Goal: Task Accomplishment & Management: Complete application form

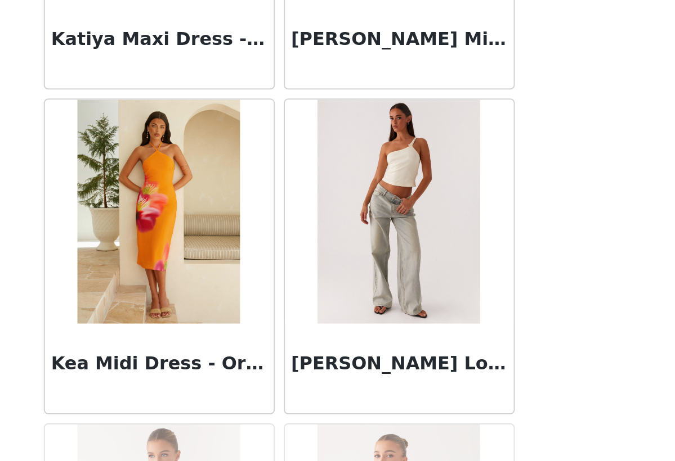
scroll to position [35673, 0]
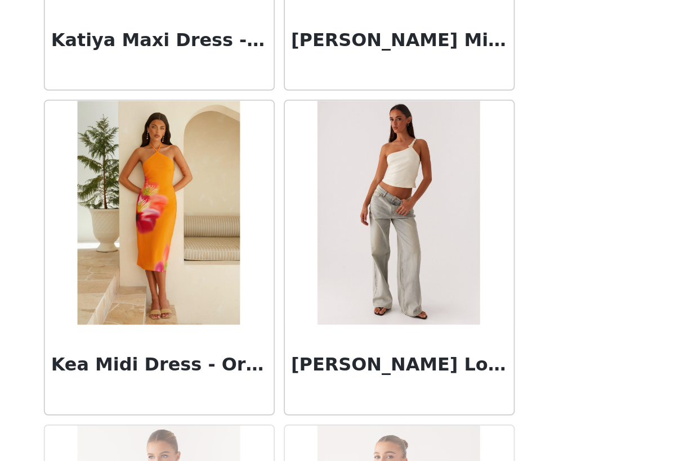
click at [357, 141] on img at bounding box center [398, 177] width 82 height 113
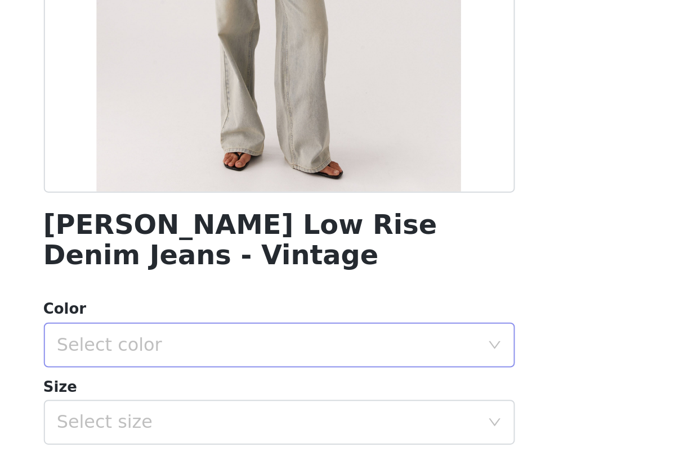
scroll to position [142, 0]
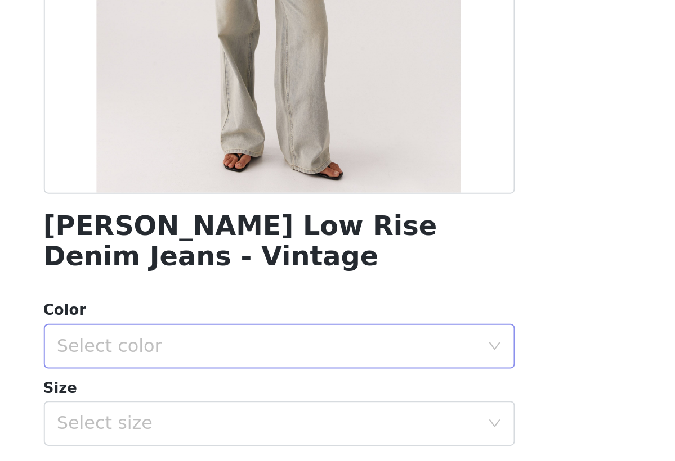
click at [226, 239] on div "Select color" at bounding box center [331, 244] width 210 height 11
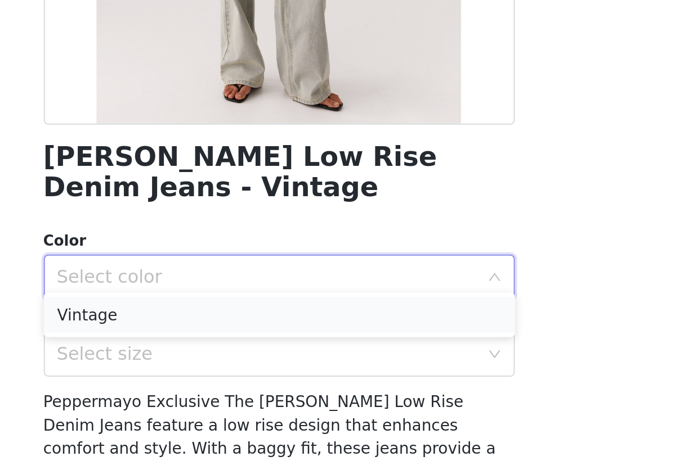
click at [219, 254] on li "Vintage" at bounding box center [337, 263] width 236 height 18
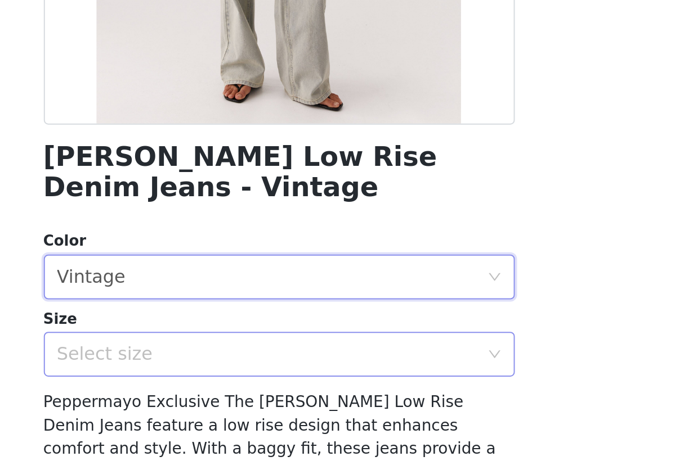
click at [226, 277] on div "Select size" at bounding box center [331, 282] width 210 height 11
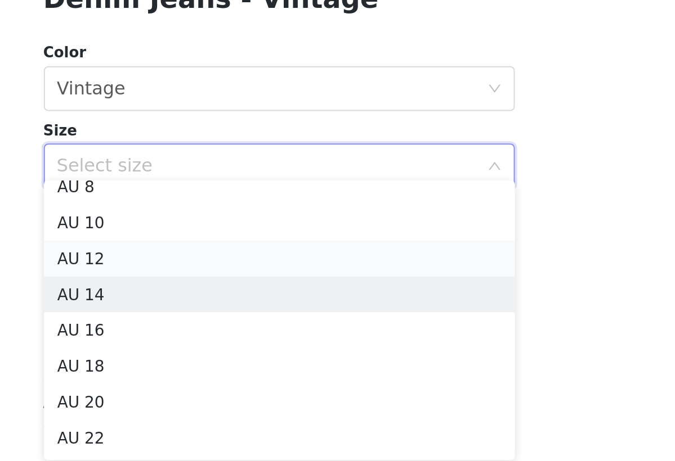
scroll to position [44, 0]
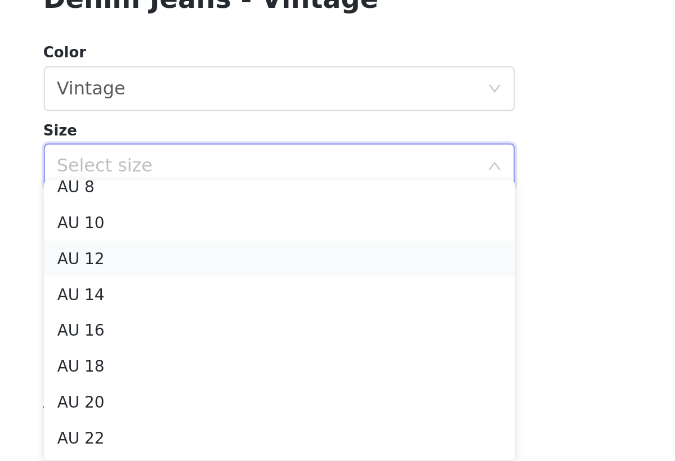
click at [219, 321] on li "AU 12" at bounding box center [337, 330] width 236 height 18
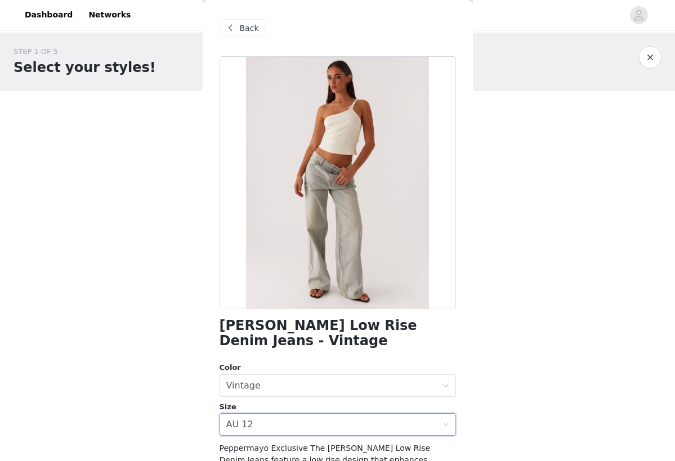
scroll to position [0, 0]
click at [250, 25] on span "Back" at bounding box center [249, 29] width 19 height 12
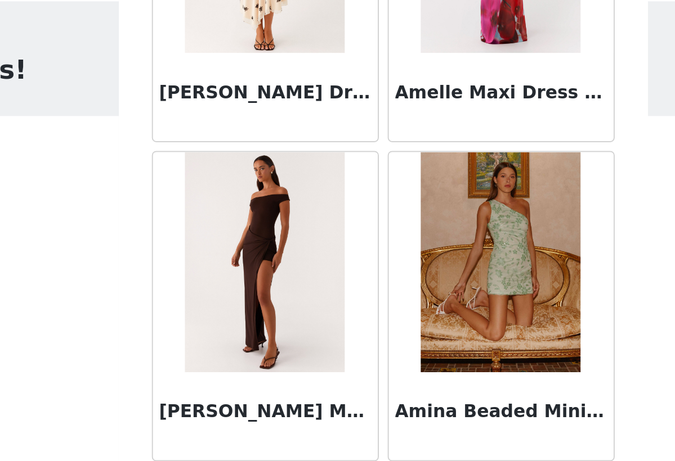
scroll to position [3194, 0]
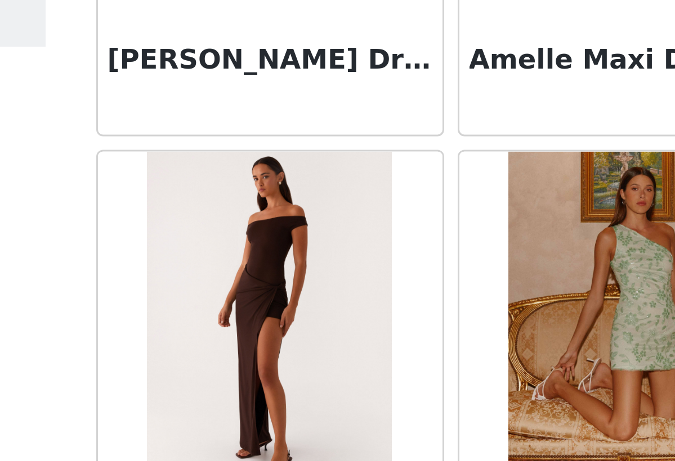
click at [236, 126] on img at bounding box center [277, 182] width 82 height 113
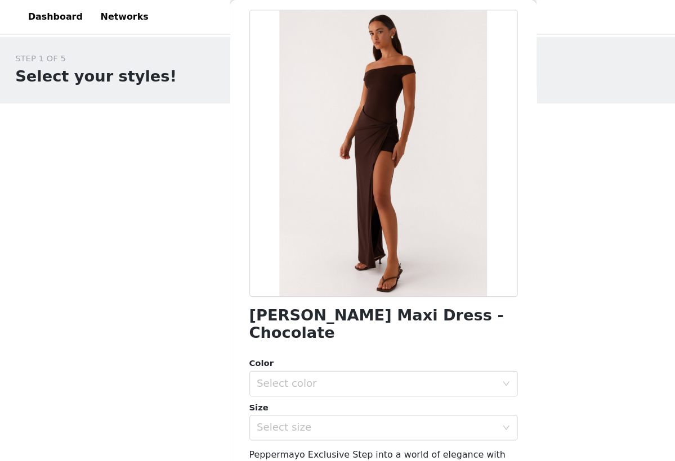
scroll to position [0, 0]
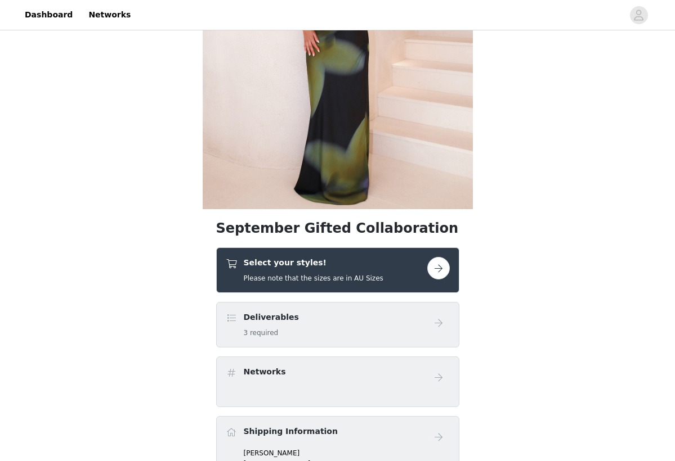
scroll to position [184, 0]
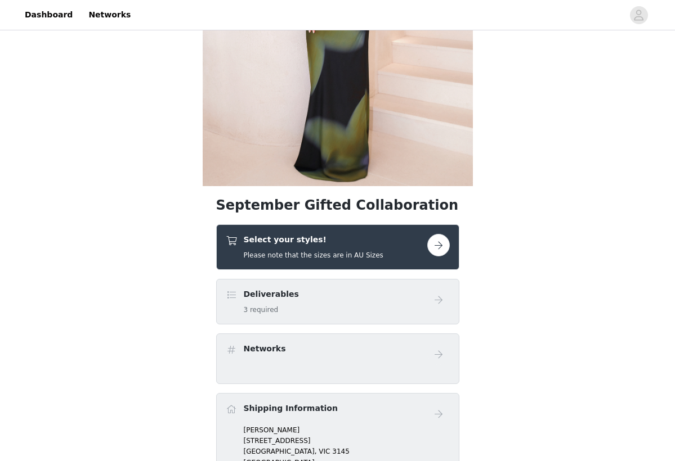
click at [312, 246] on div "Select your styles! Please note that the sizes are in AU Sizes" at bounding box center [314, 247] width 140 height 26
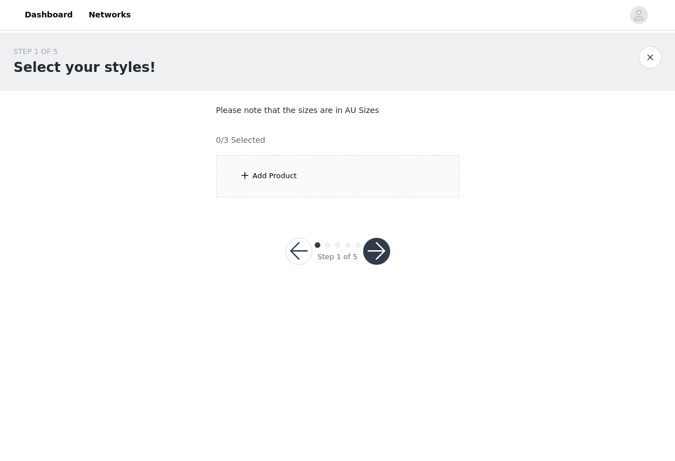
click at [322, 176] on div "Add Product" at bounding box center [337, 176] width 243 height 42
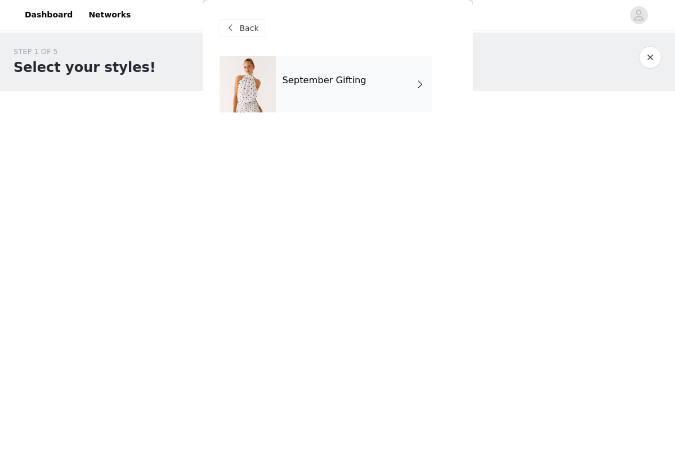
click at [327, 84] on h4 "September Gifting" at bounding box center [324, 80] width 84 height 10
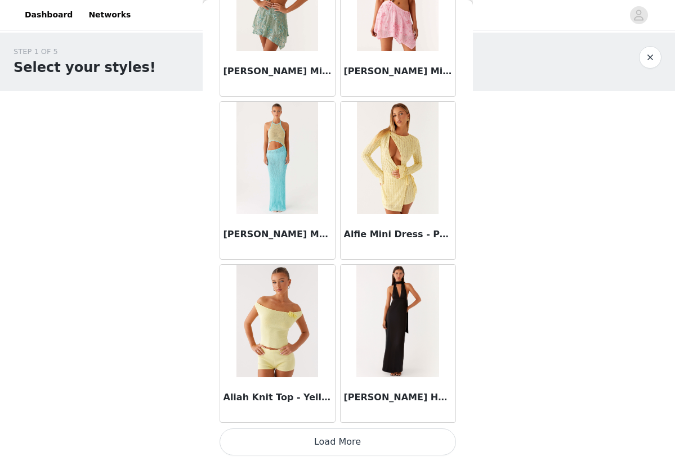
click at [325, 441] on button "Load More" at bounding box center [337, 442] width 236 height 27
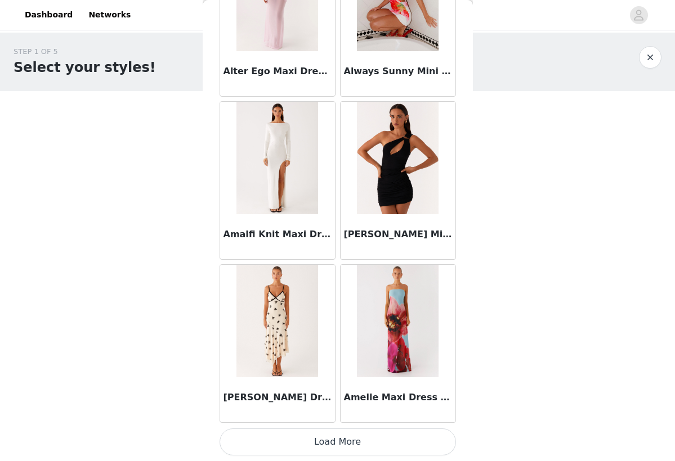
scroll to position [2892, 0]
click at [356, 445] on button "Load More" at bounding box center [337, 442] width 236 height 27
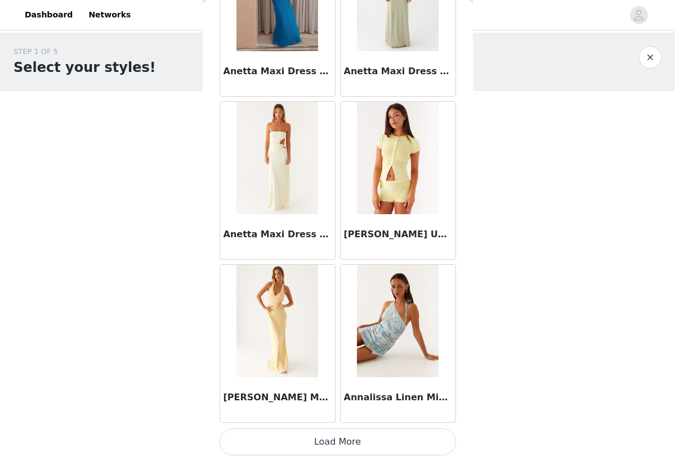
scroll to position [0, 0]
click at [365, 434] on button "Load More" at bounding box center [337, 442] width 236 height 27
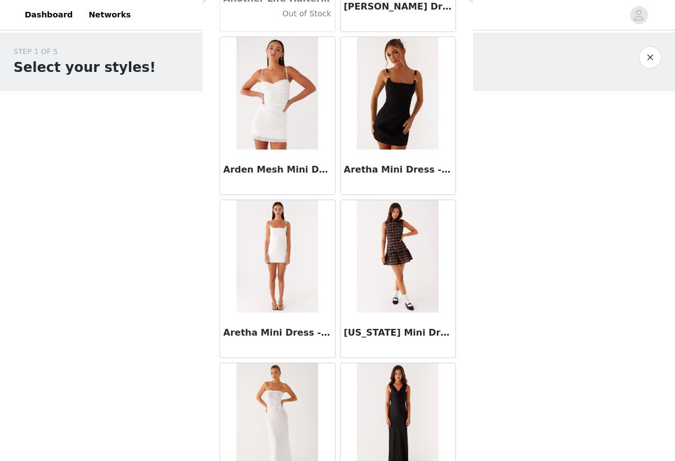
scroll to position [5266, 0]
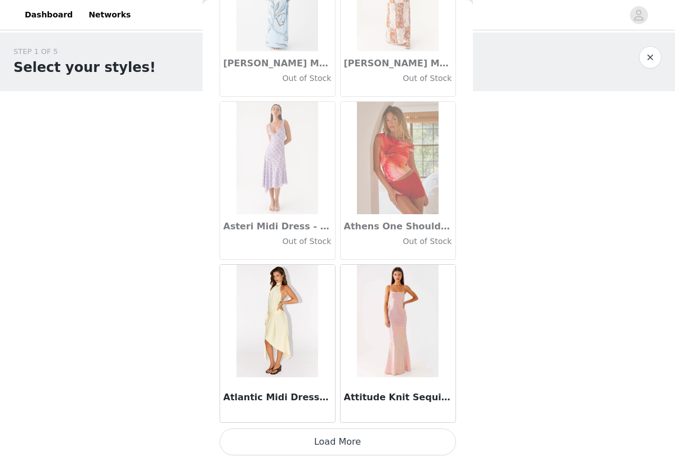
click at [363, 448] on button "Load More" at bounding box center [337, 442] width 236 height 27
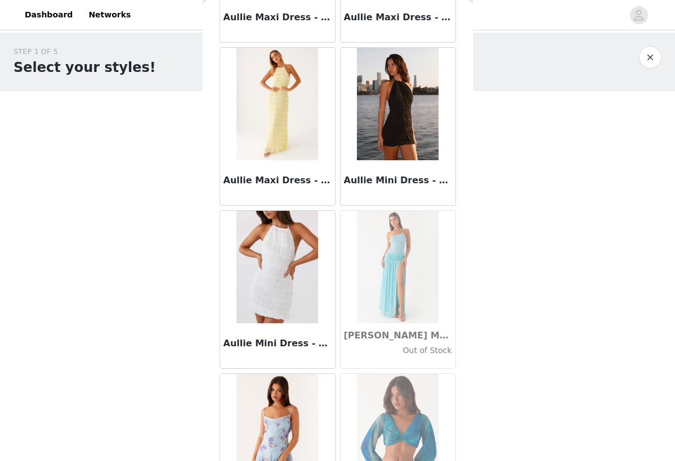
scroll to position [6863, 0]
click at [384, 118] on img at bounding box center [398, 103] width 82 height 113
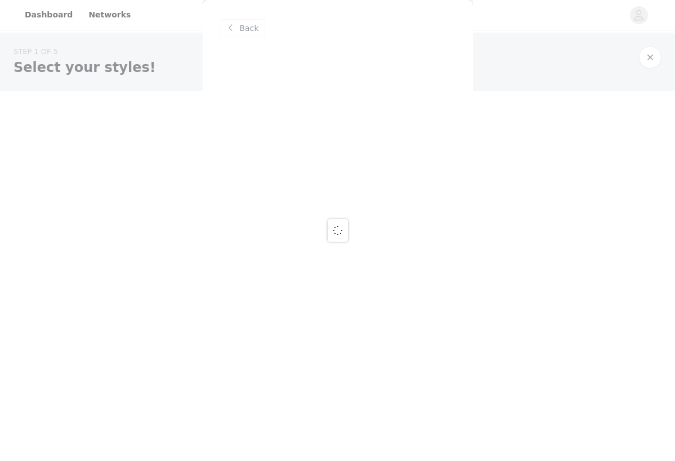
scroll to position [0, 0]
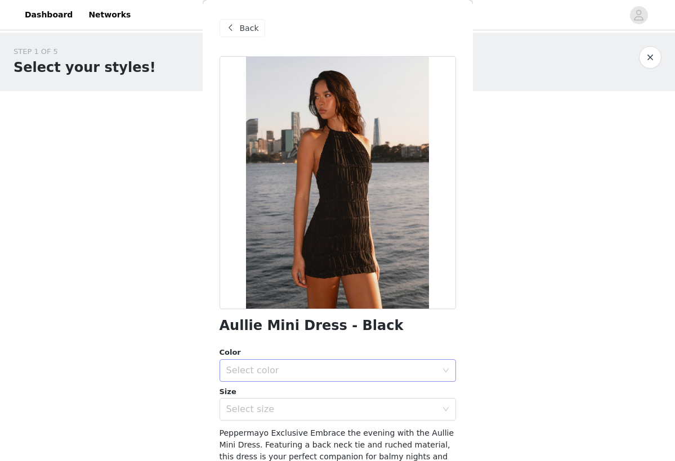
click at [297, 365] on div "Select color" at bounding box center [331, 370] width 210 height 11
click at [291, 391] on li "Black" at bounding box center [337, 391] width 236 height 18
click at [313, 404] on div "Select size" at bounding box center [331, 409] width 210 height 11
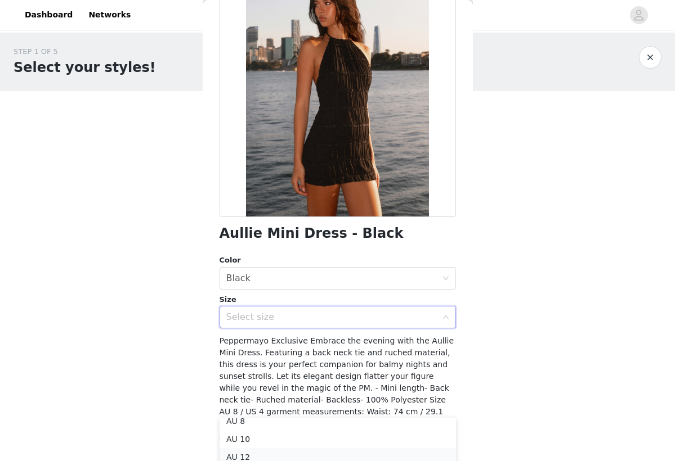
scroll to position [44, 0]
click at [253, 457] on li "AU 12" at bounding box center [337, 457] width 236 height 18
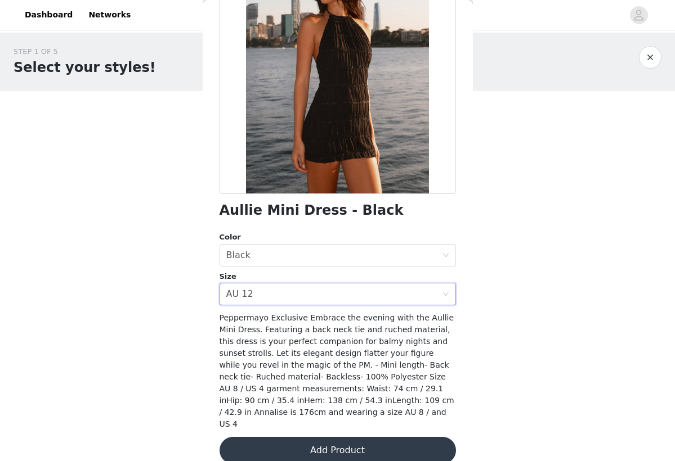
scroll to position [115, 0]
click at [356, 438] on button "Add Product" at bounding box center [337, 451] width 236 height 27
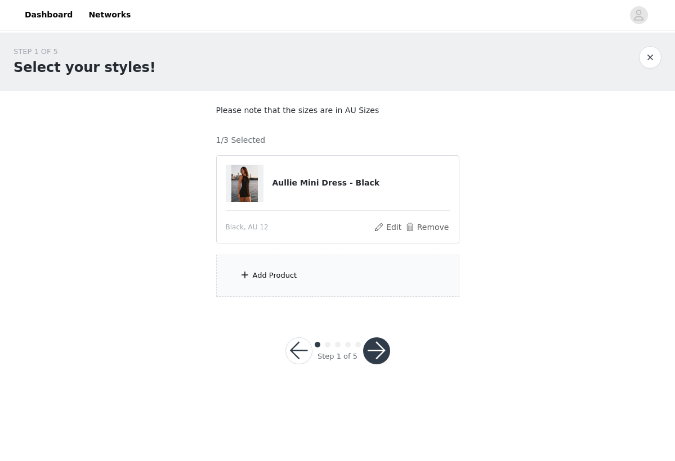
click at [304, 275] on div "Add Product" at bounding box center [337, 276] width 243 height 42
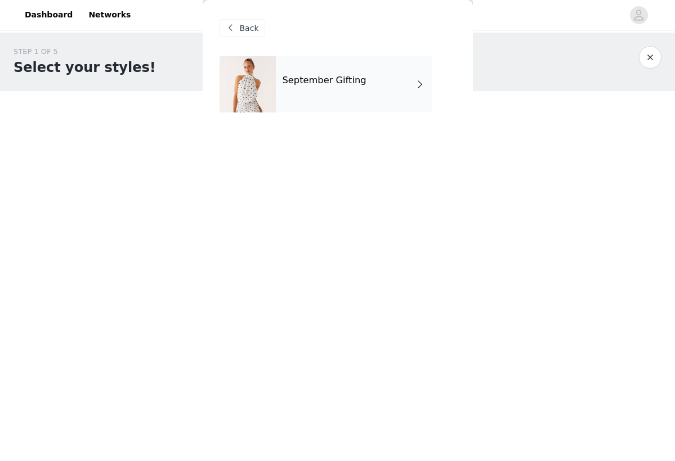
click at [367, 76] on div "September Gifting" at bounding box center [354, 84] width 156 height 56
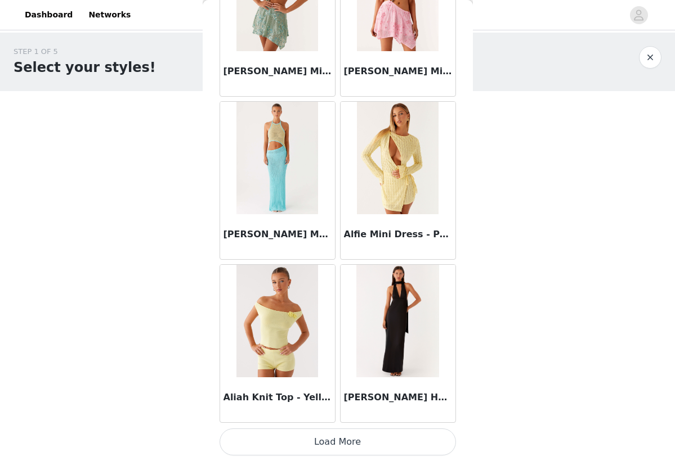
click at [338, 433] on button "Load More" at bounding box center [337, 442] width 236 height 27
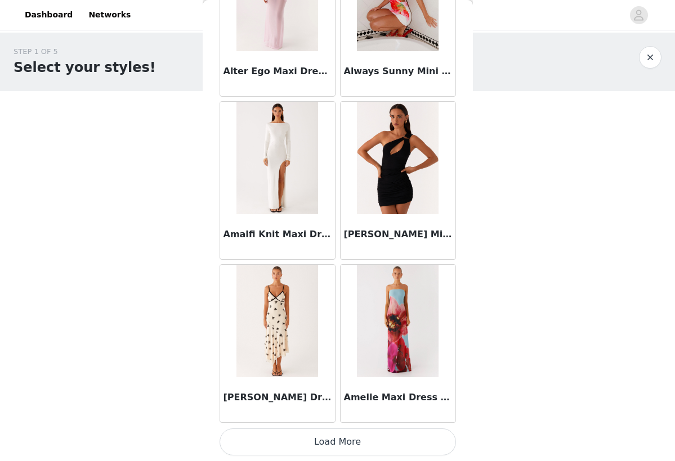
click at [315, 447] on button "Load More" at bounding box center [337, 442] width 236 height 27
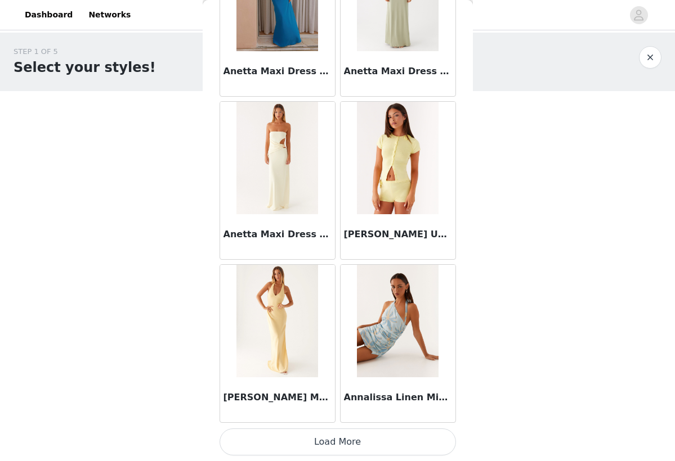
click at [322, 433] on button "Load More" at bounding box center [337, 442] width 236 height 27
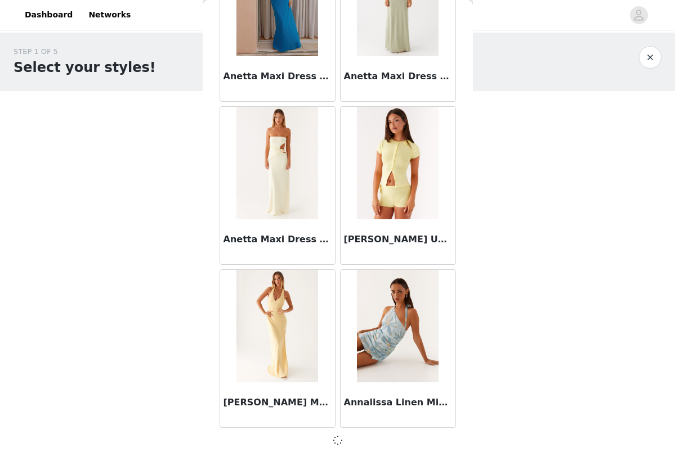
scroll to position [4519, 0]
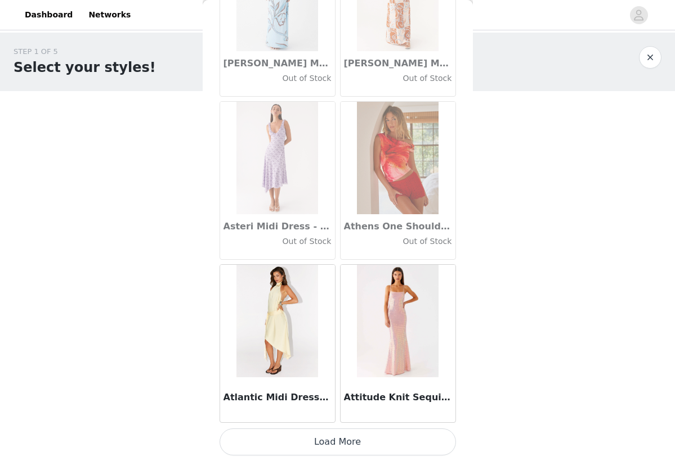
click at [330, 441] on button "Load More" at bounding box center [337, 442] width 236 height 27
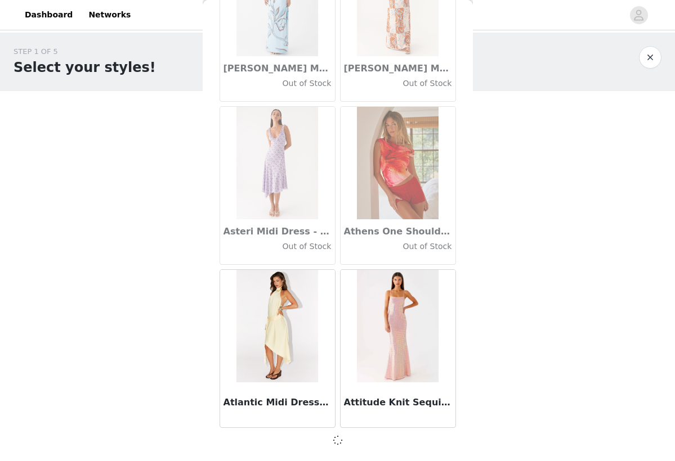
scroll to position [6151, 0]
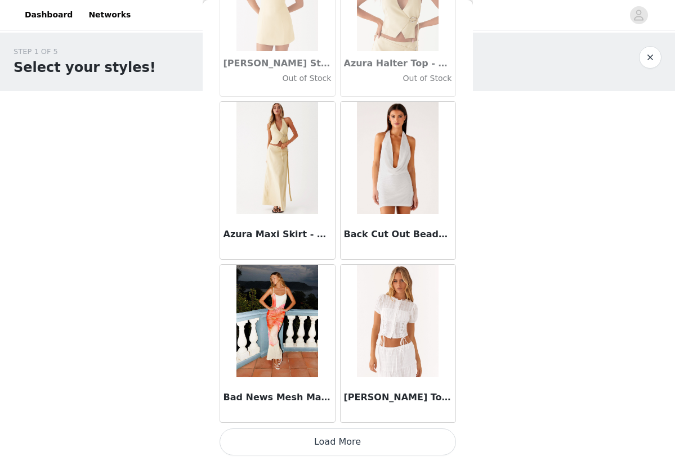
click at [336, 437] on button "Load More" at bounding box center [337, 442] width 236 height 27
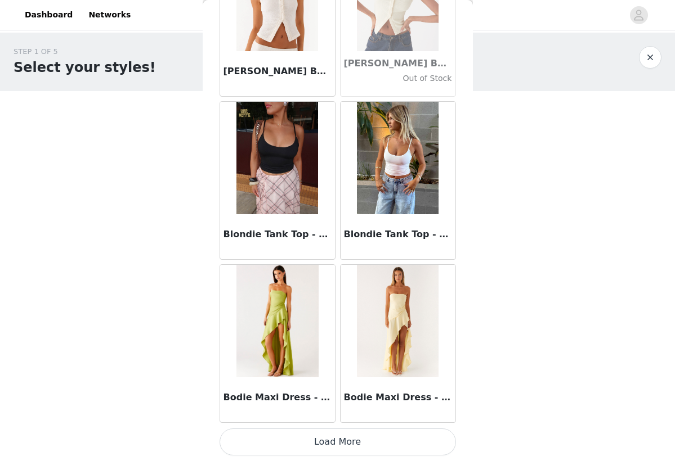
scroll to position [9420, 0]
click at [335, 445] on button "Load More" at bounding box center [337, 442] width 236 height 27
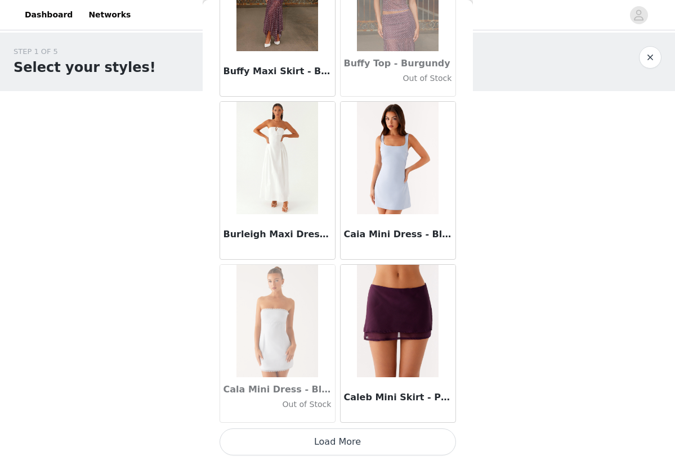
click at [360, 444] on button "Load More" at bounding box center [337, 442] width 236 height 27
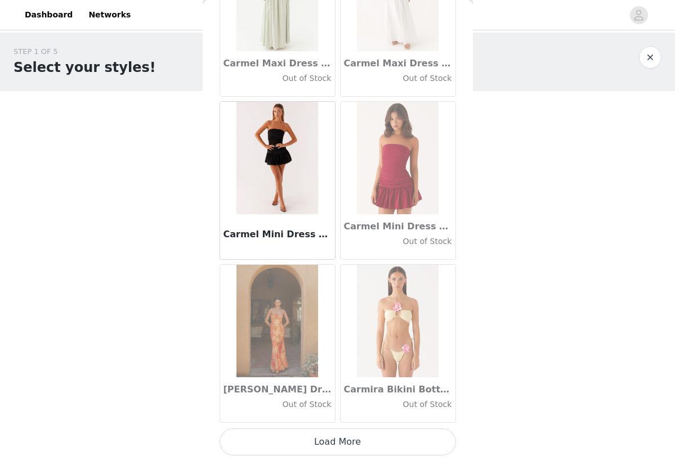
click at [364, 450] on button "Load More" at bounding box center [337, 442] width 236 height 27
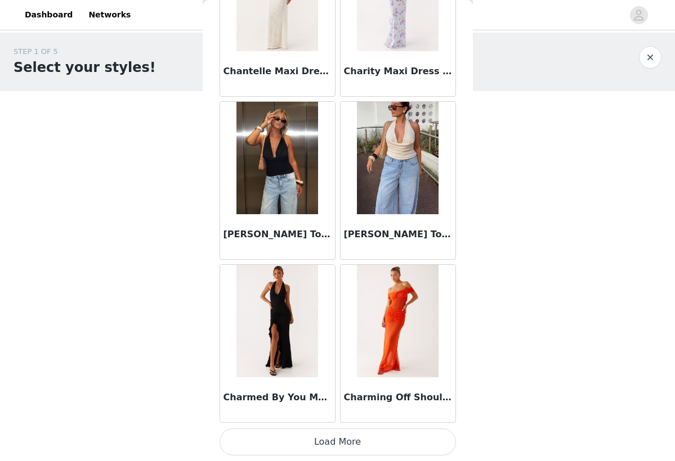
click at [346, 443] on button "Load More" at bounding box center [337, 442] width 236 height 27
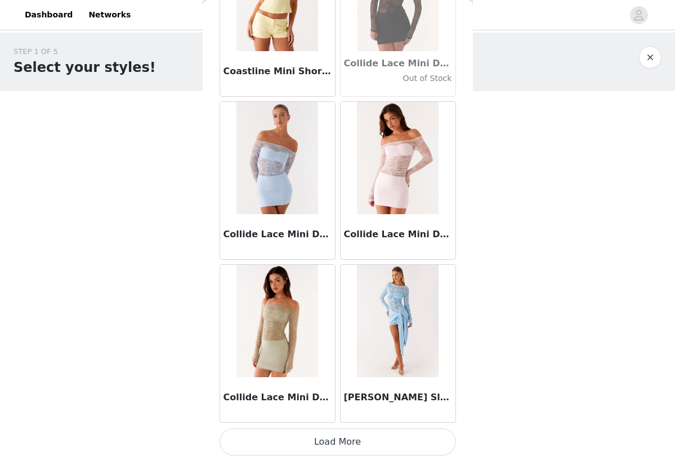
scroll to position [15947, 0]
click at [347, 446] on button "Load More" at bounding box center [337, 442] width 236 height 27
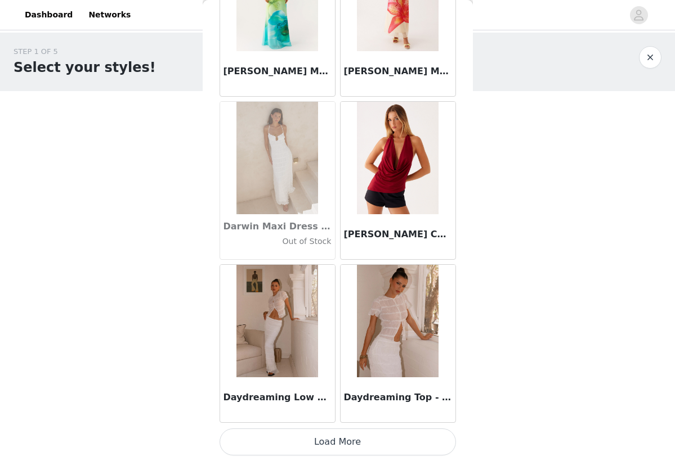
scroll to position [0, 0]
click at [346, 446] on button "Load More" at bounding box center [337, 442] width 236 height 27
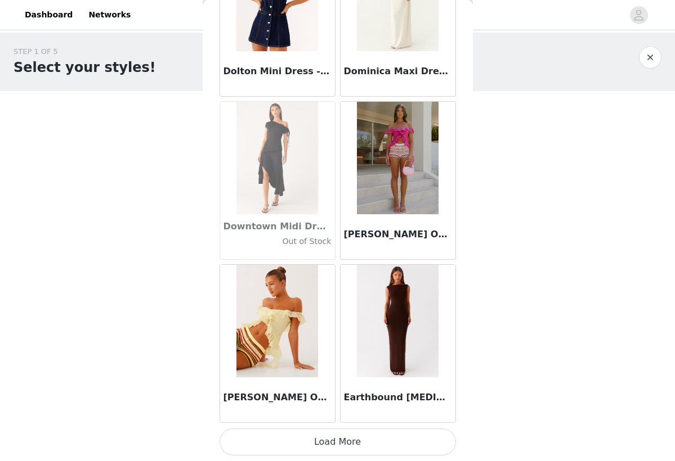
scroll to position [19211, 0]
click at [378, 443] on button "Load More" at bounding box center [337, 442] width 236 height 27
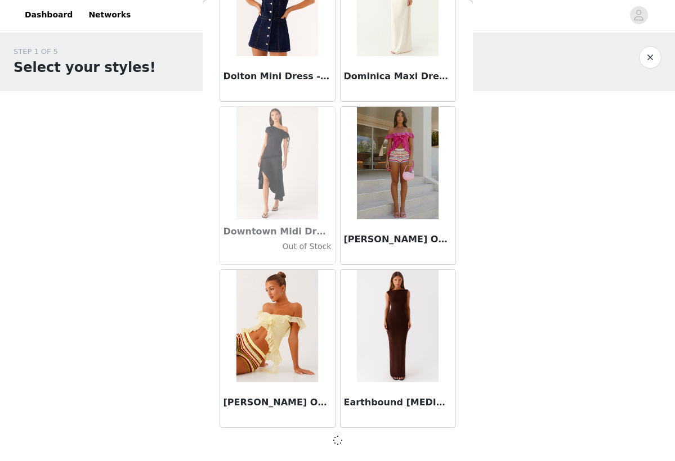
scroll to position [19206, 0]
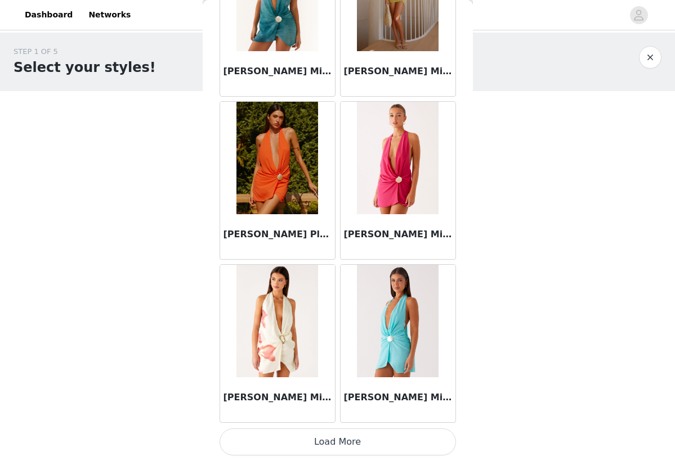
click at [389, 449] on button "Load More" at bounding box center [337, 442] width 236 height 27
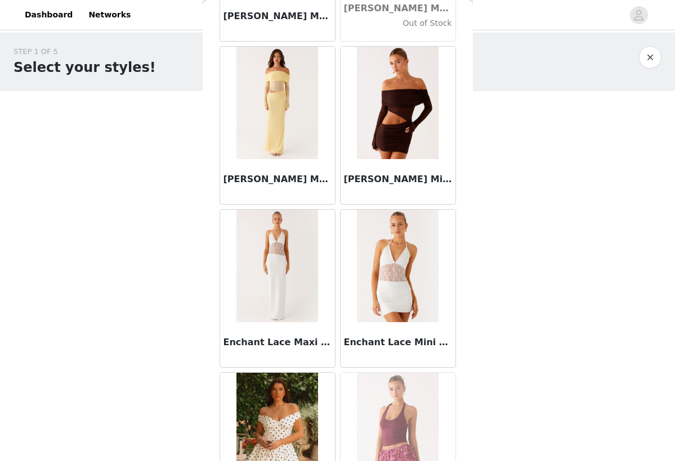
scroll to position [22208, 0]
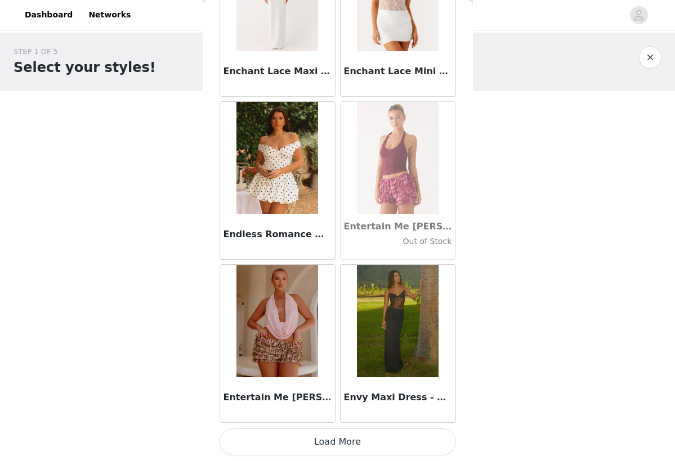
click at [384, 433] on button "Load More" at bounding box center [337, 442] width 236 height 27
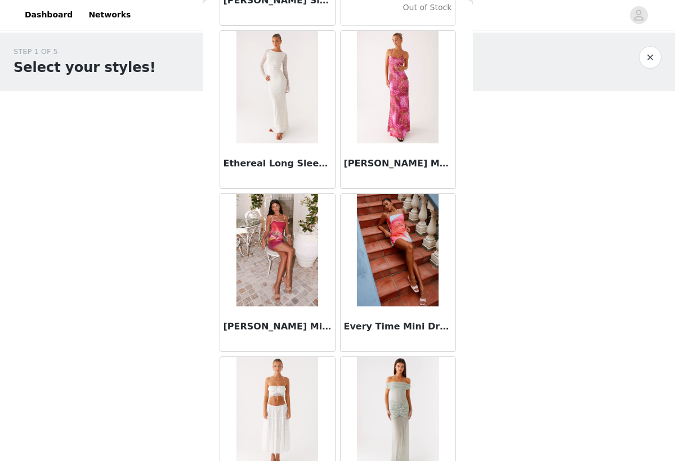
scroll to position [23357, 0]
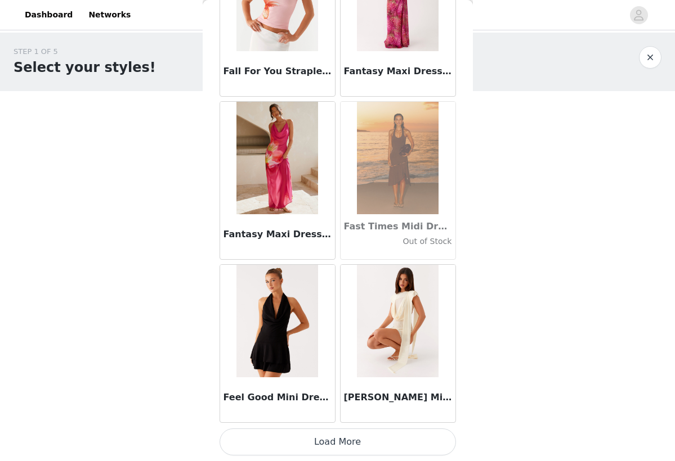
click at [340, 445] on button "Load More" at bounding box center [337, 442] width 236 height 27
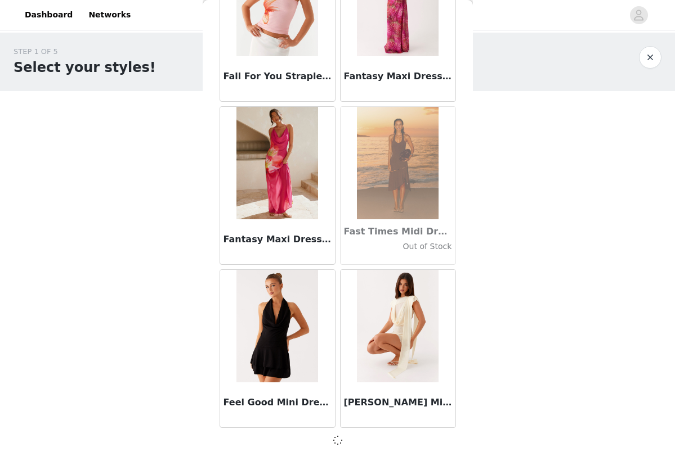
scroll to position [24101, 0]
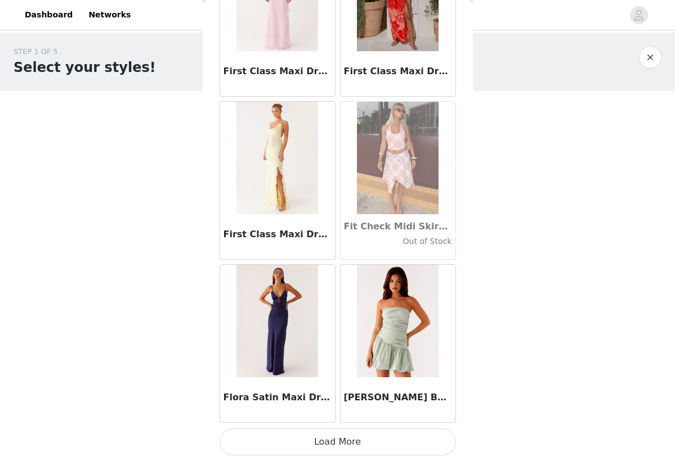
click at [323, 442] on button "Load More" at bounding box center [337, 442] width 236 height 27
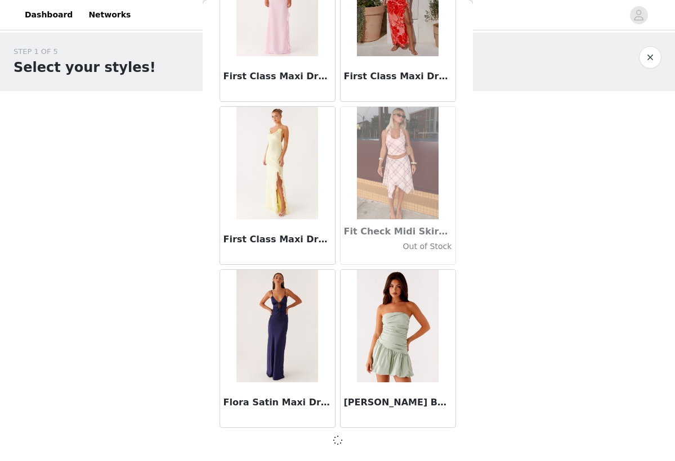
scroll to position [25733, 0]
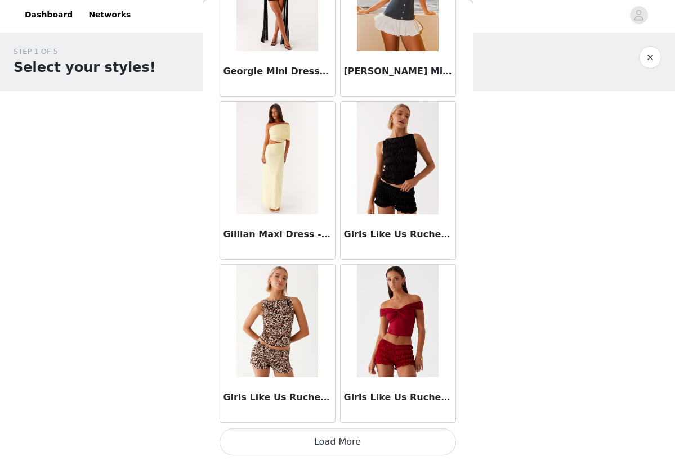
click at [336, 442] on button "Load More" at bounding box center [337, 442] width 236 height 27
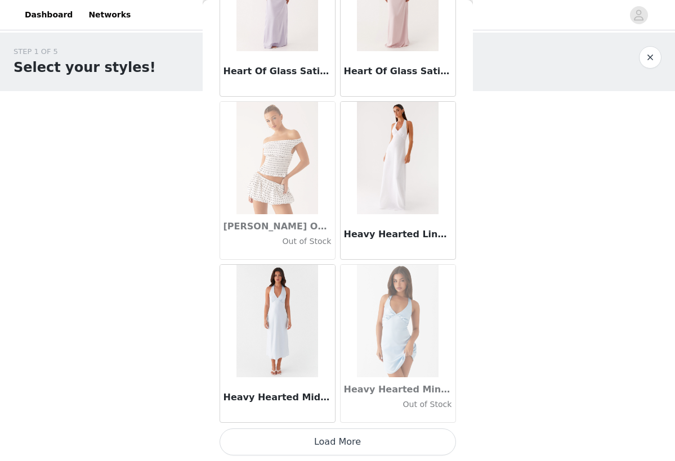
scroll to position [29002, 0]
click at [341, 438] on button "Load More" at bounding box center [337, 442] width 236 height 27
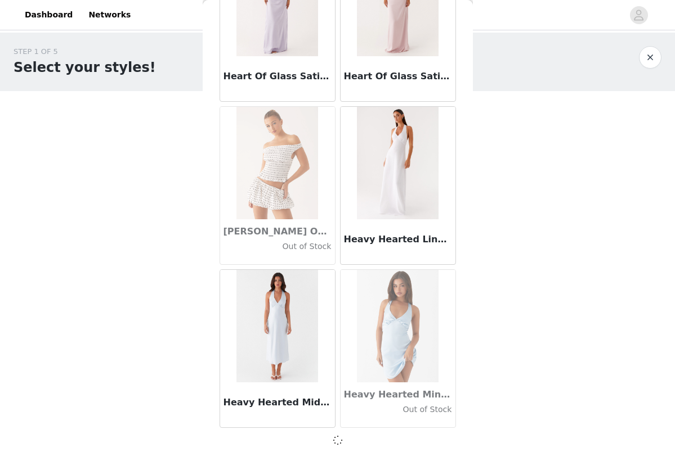
scroll to position [28997, 0]
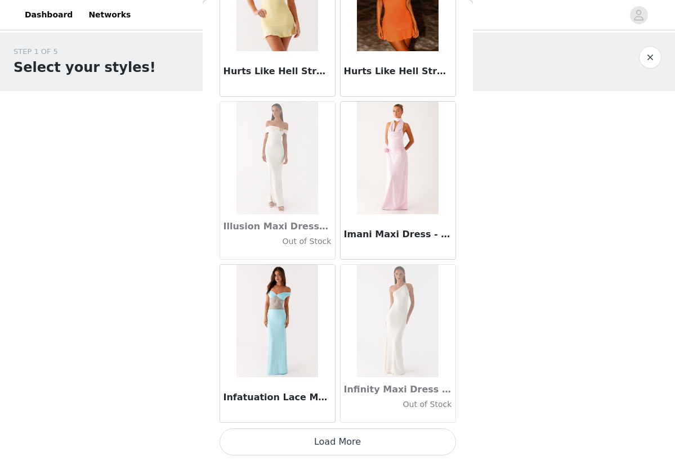
click at [335, 434] on button "Load More" at bounding box center [337, 442] width 236 height 27
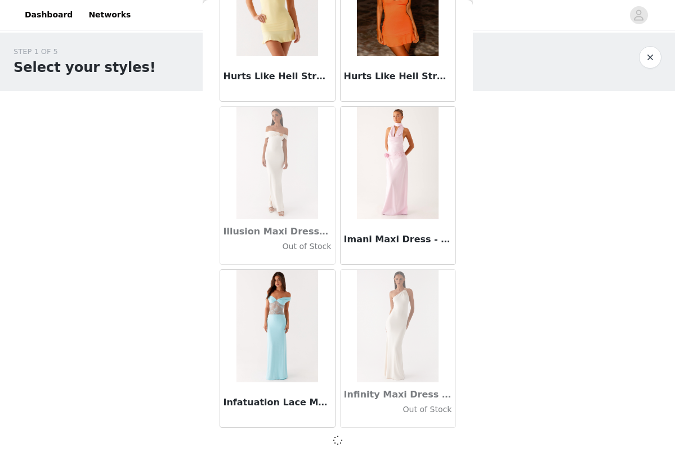
scroll to position [30628, 0]
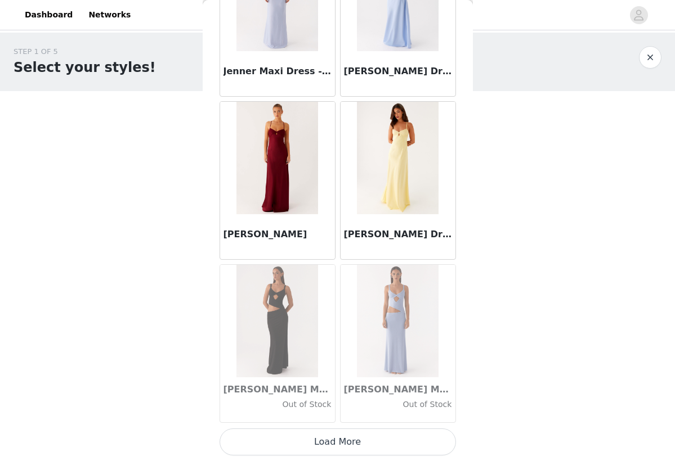
click at [332, 434] on button "Load More" at bounding box center [337, 442] width 236 height 27
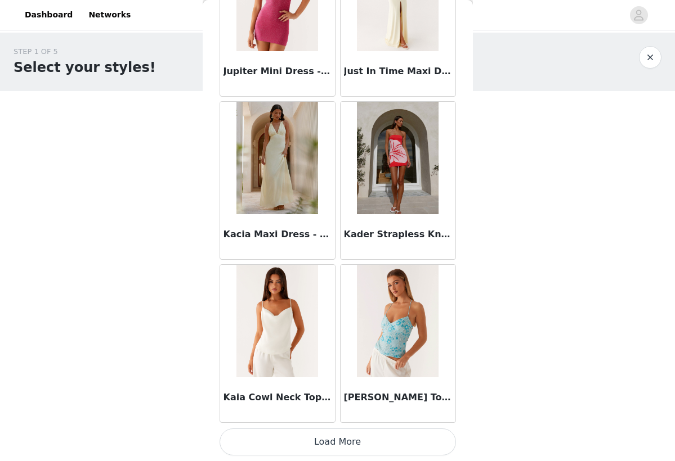
scroll to position [33897, 0]
click at [349, 437] on button "Load More" at bounding box center [337, 442] width 236 height 27
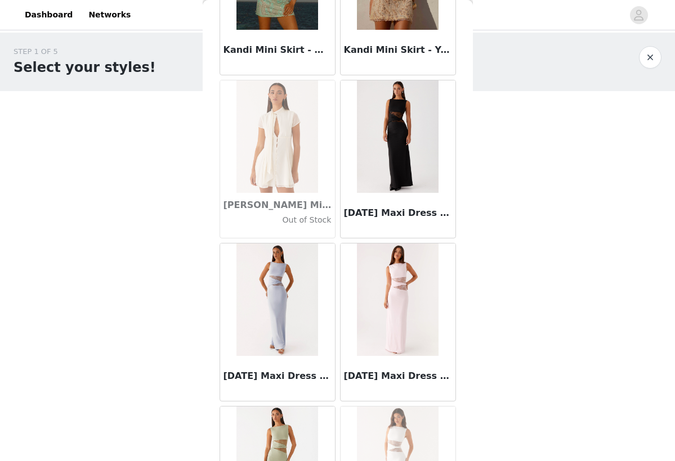
scroll to position [34734, 0]
click at [376, 161] on img at bounding box center [398, 137] width 82 height 113
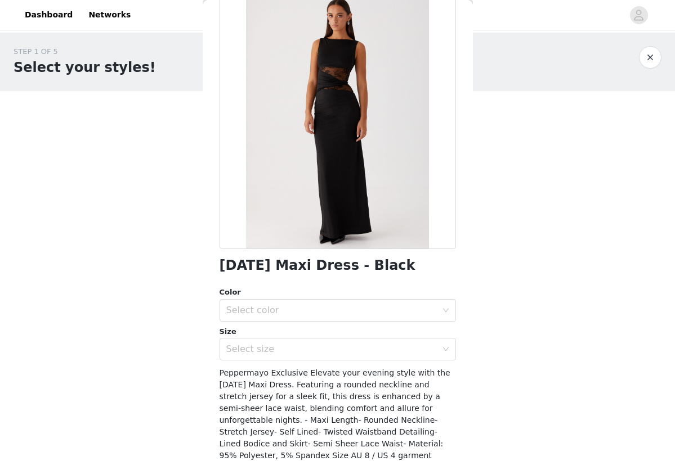
scroll to position [52, 0]
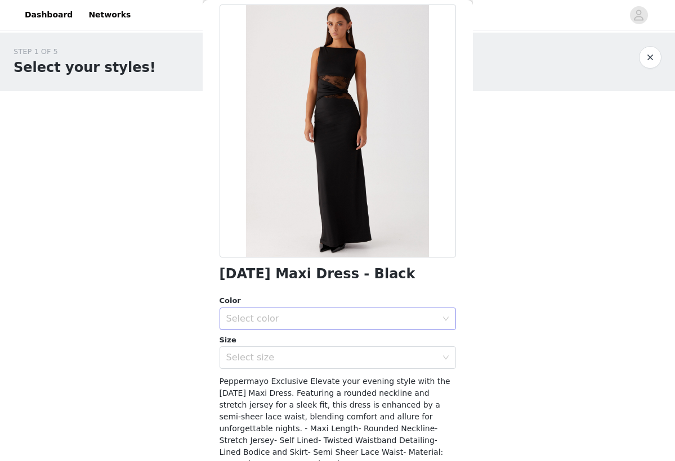
click at [358, 313] on div "Select color" at bounding box center [331, 318] width 210 height 11
click at [307, 342] on li "Black" at bounding box center [337, 339] width 236 height 18
click at [327, 357] on div "Select size" at bounding box center [331, 357] width 210 height 11
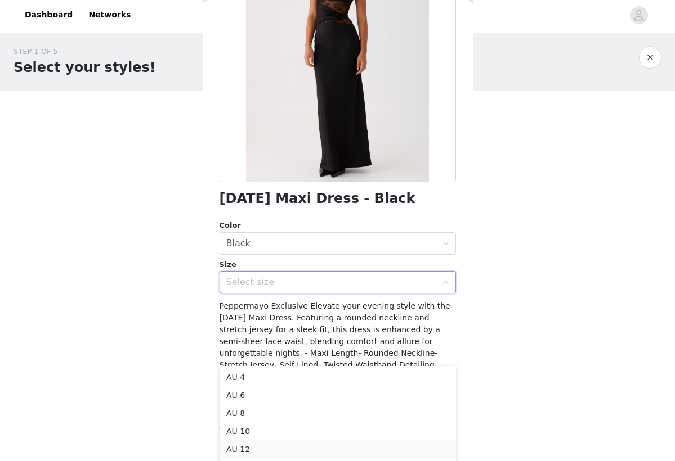
scroll to position [127, 0]
click at [269, 450] on li "AU 12" at bounding box center [337, 450] width 236 height 18
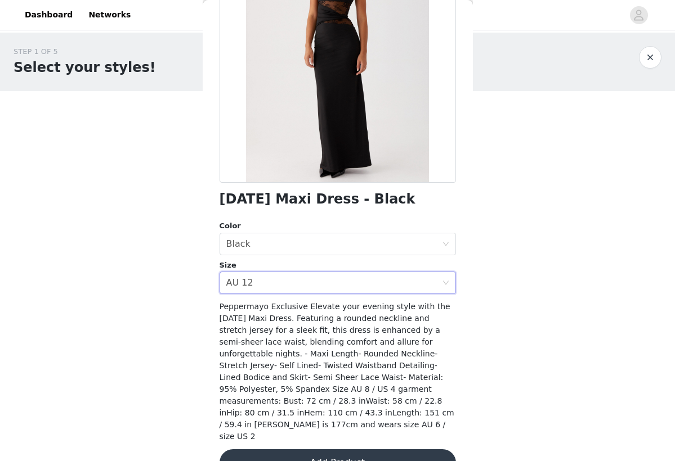
click at [325, 450] on button "Add Product" at bounding box center [337, 463] width 236 height 27
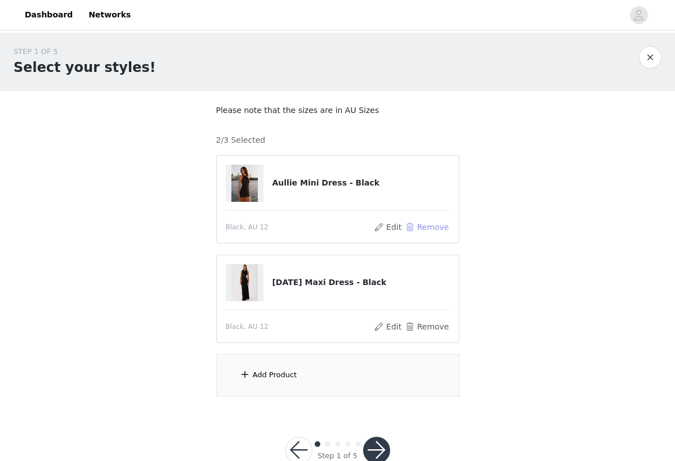
click at [418, 225] on button "Remove" at bounding box center [426, 228] width 45 height 14
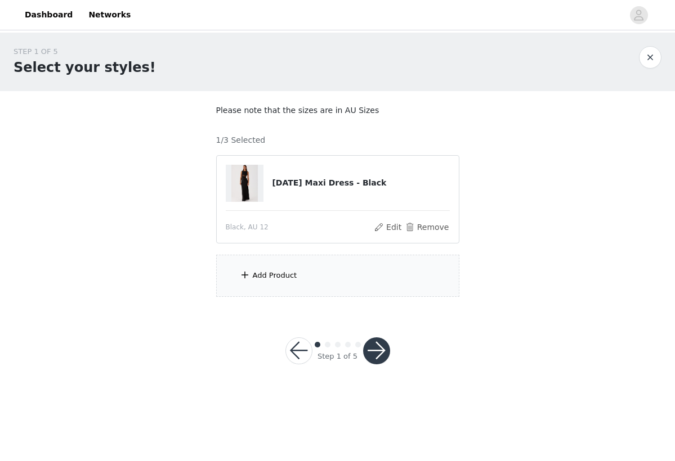
click at [362, 287] on div "Add Product" at bounding box center [337, 276] width 243 height 42
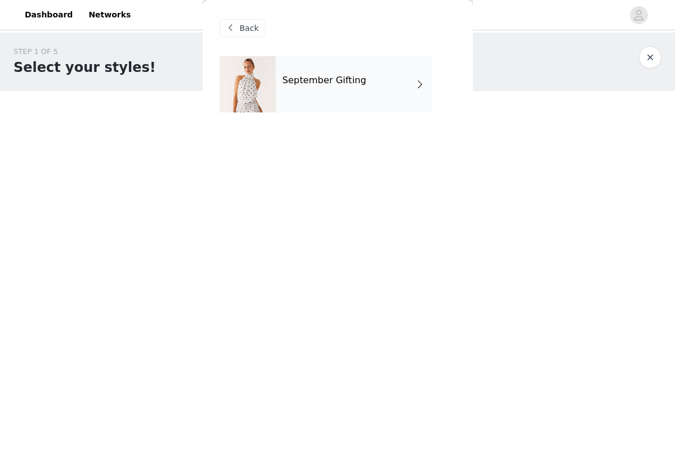
click at [347, 71] on div "September Gifting" at bounding box center [354, 84] width 156 height 56
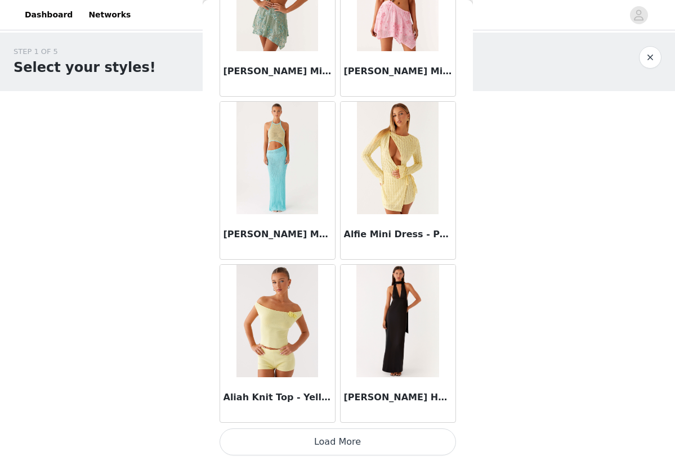
click at [354, 448] on button "Load More" at bounding box center [337, 442] width 236 height 27
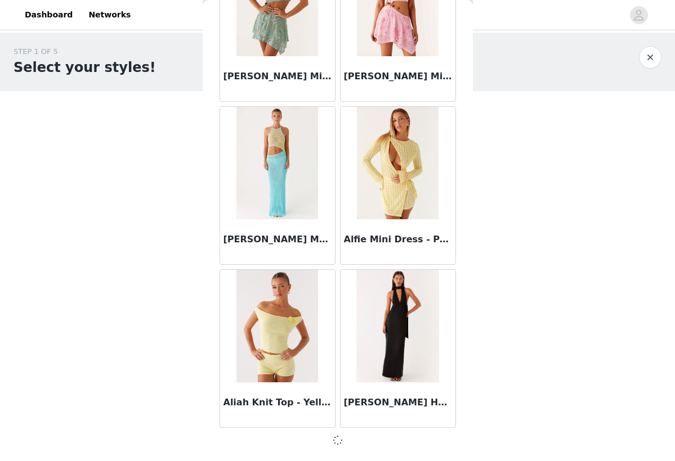
scroll to position [1255, 0]
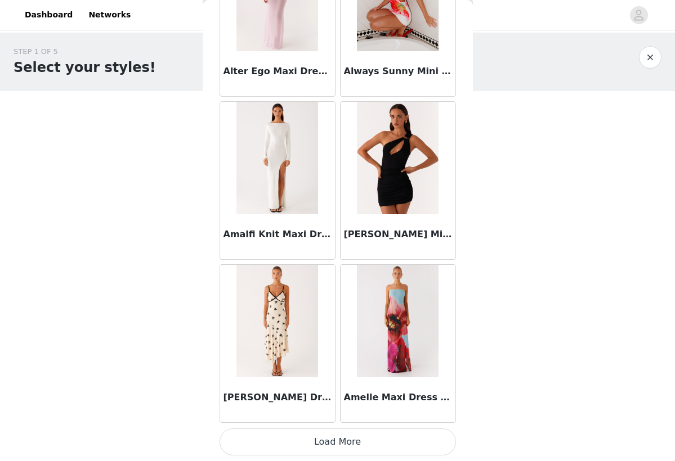
click at [365, 443] on button "Load More" at bounding box center [337, 442] width 236 height 27
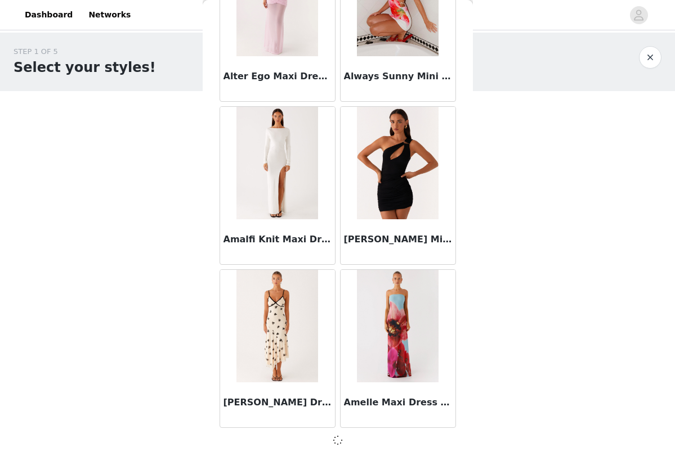
scroll to position [2887, 0]
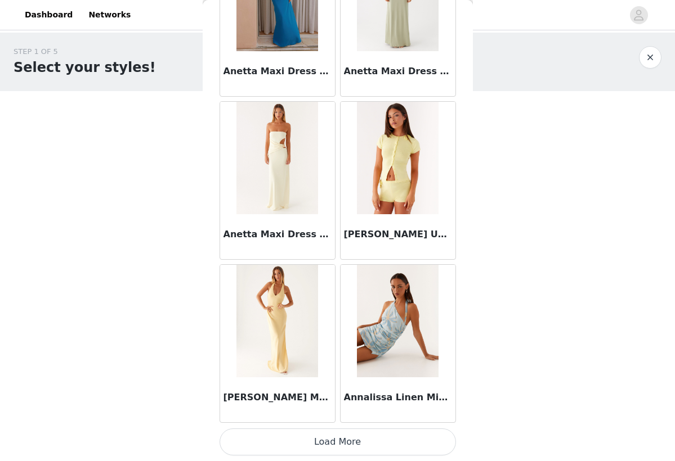
click at [364, 445] on button "Load More" at bounding box center [337, 442] width 236 height 27
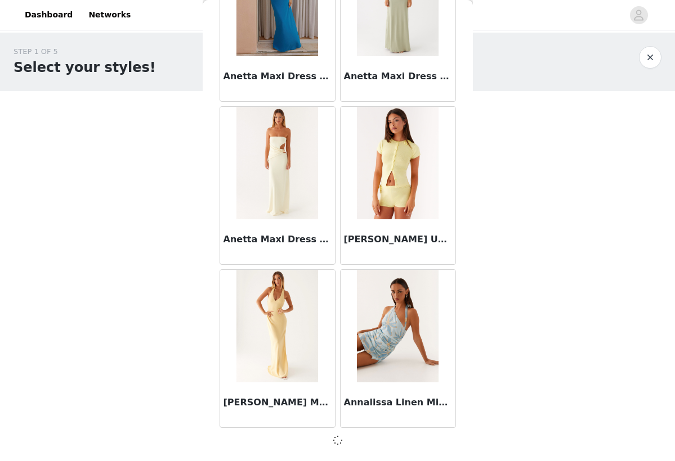
scroll to position [4519, 0]
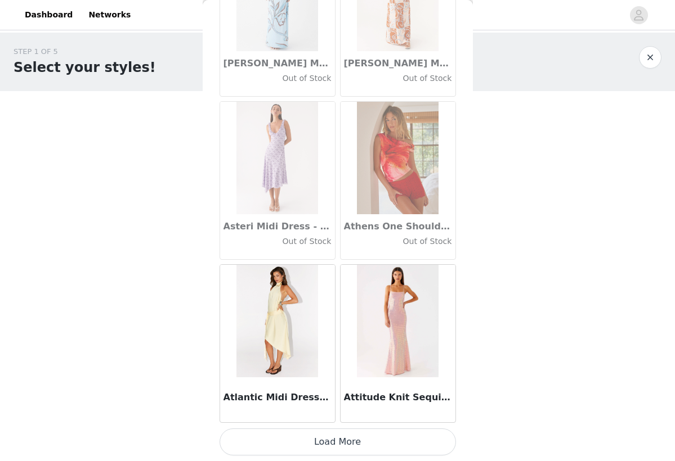
click at [363, 442] on button "Load More" at bounding box center [337, 442] width 236 height 27
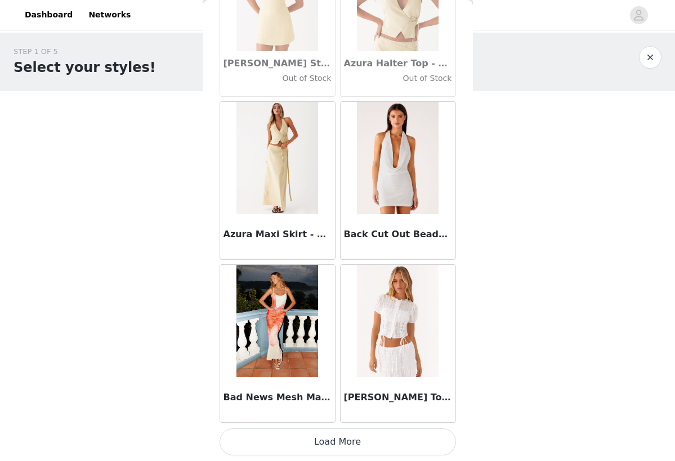
click at [330, 445] on button "Load More" at bounding box center [337, 442] width 236 height 27
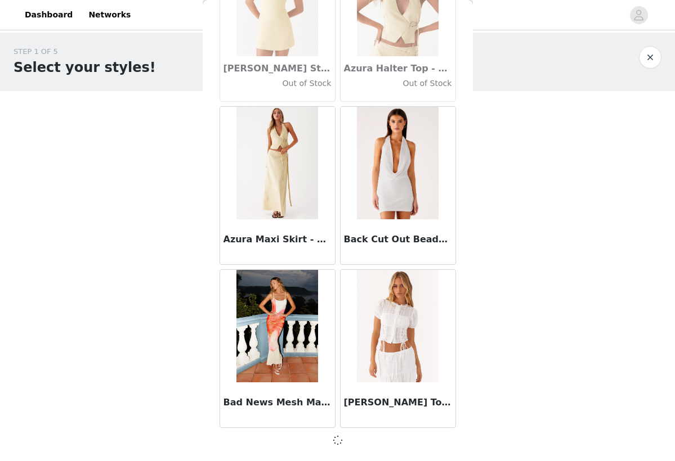
scroll to position [7783, 0]
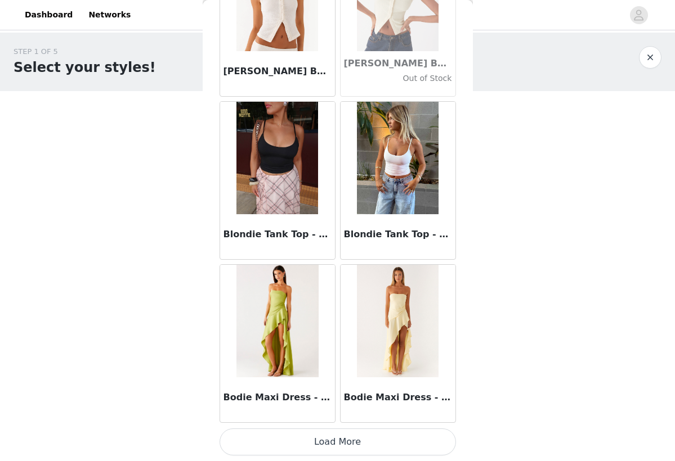
click at [349, 445] on button "Load More" at bounding box center [337, 442] width 236 height 27
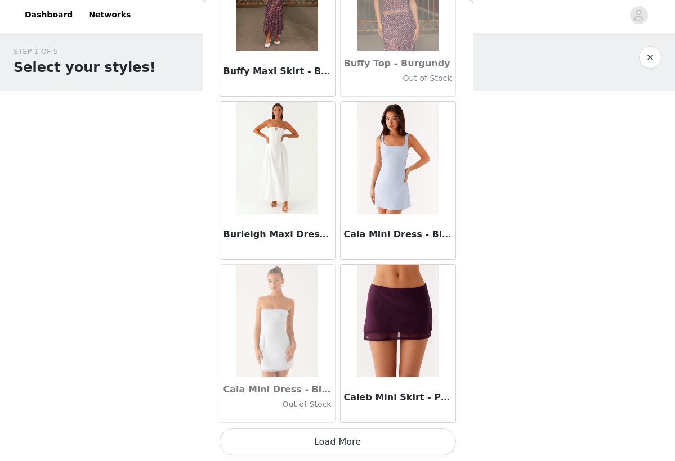
click at [336, 440] on button "Load More" at bounding box center [337, 442] width 236 height 27
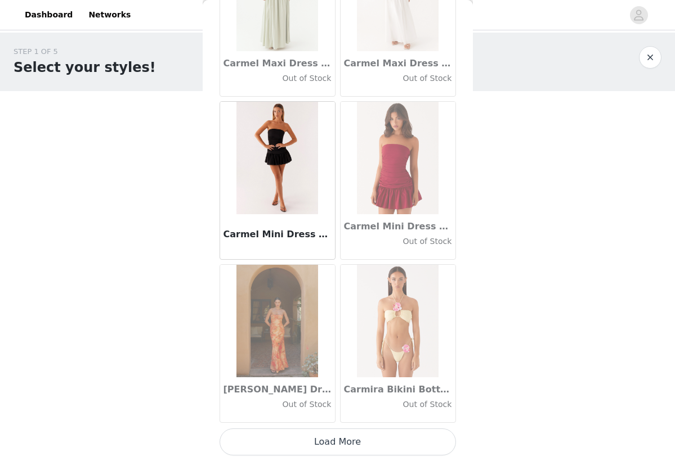
click at [330, 448] on button "Load More" at bounding box center [337, 442] width 236 height 27
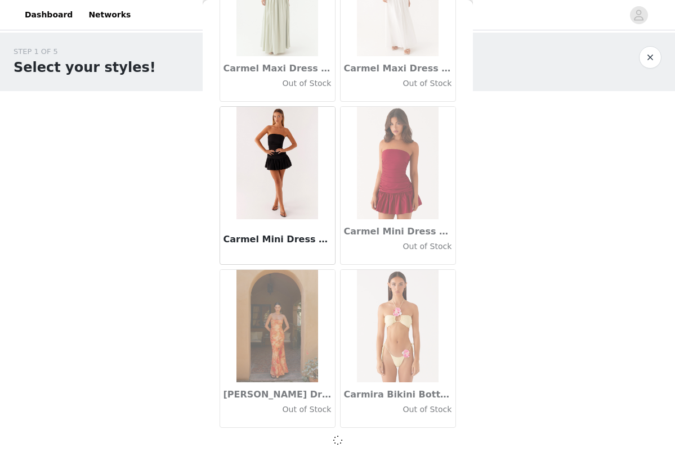
scroll to position [12678, 0]
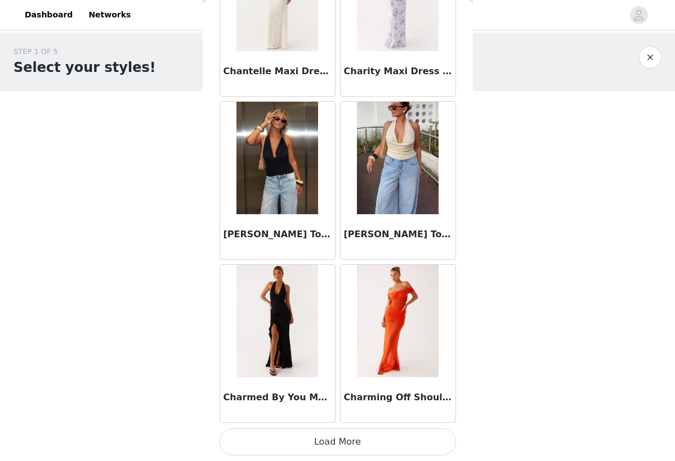
click at [328, 442] on button "Load More" at bounding box center [337, 442] width 236 height 27
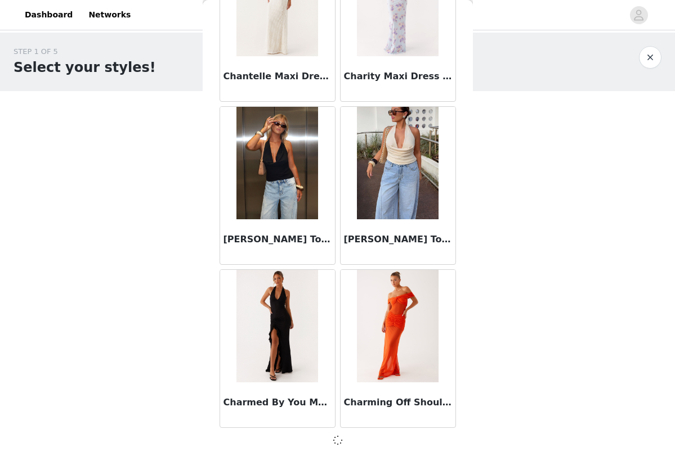
scroll to position [14310, 0]
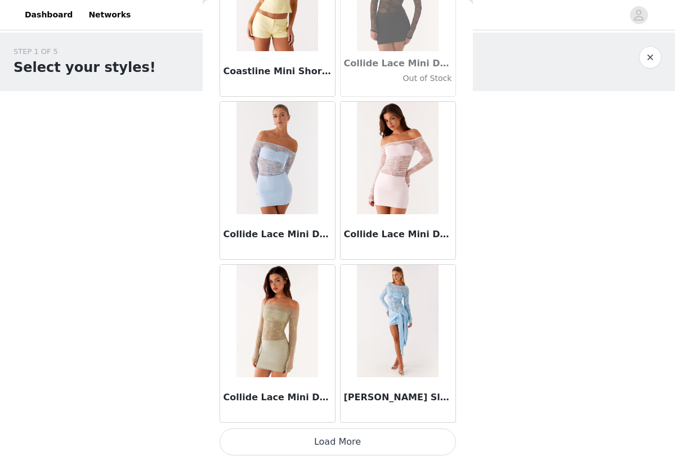
click at [321, 443] on button "Load More" at bounding box center [337, 442] width 236 height 27
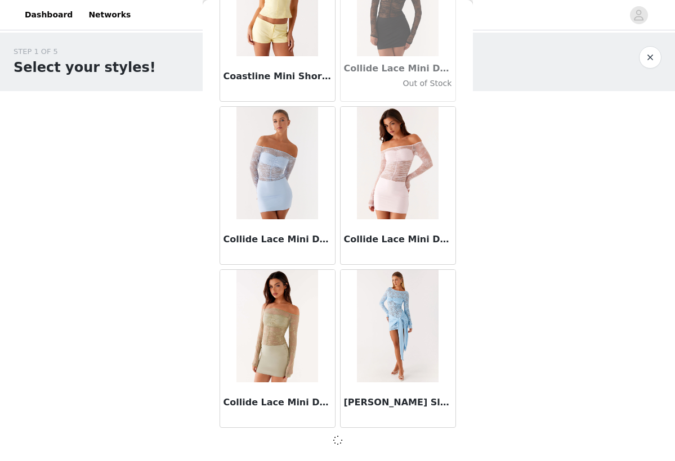
scroll to position [15942, 0]
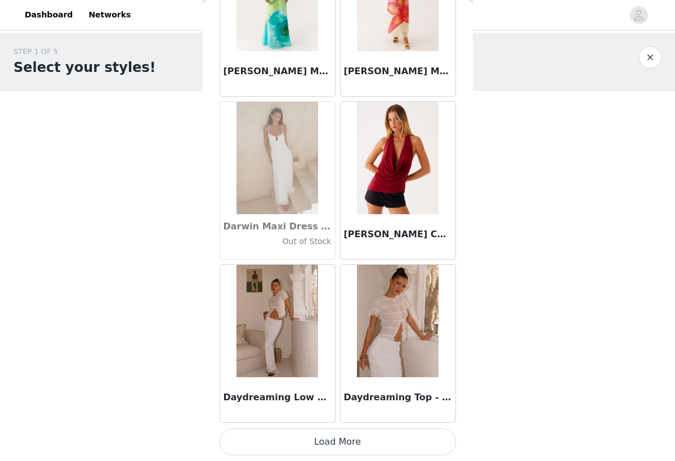
click at [323, 445] on button "Load More" at bounding box center [337, 442] width 236 height 27
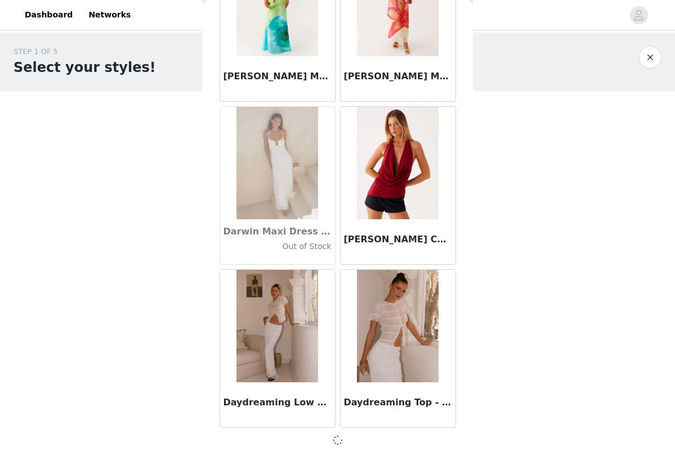
scroll to position [17574, 0]
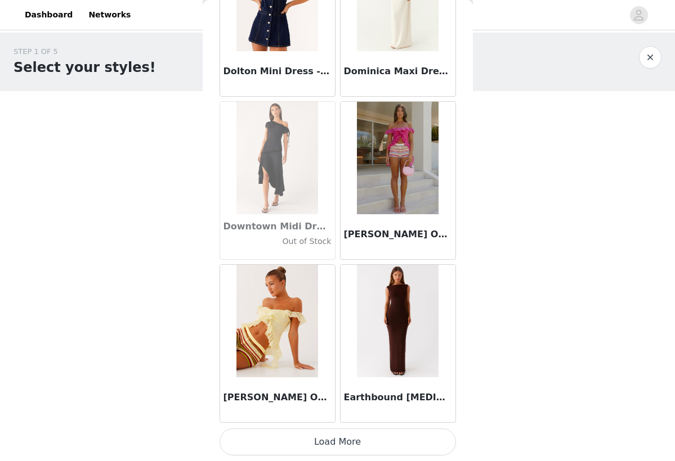
click at [322, 443] on button "Load More" at bounding box center [337, 442] width 236 height 27
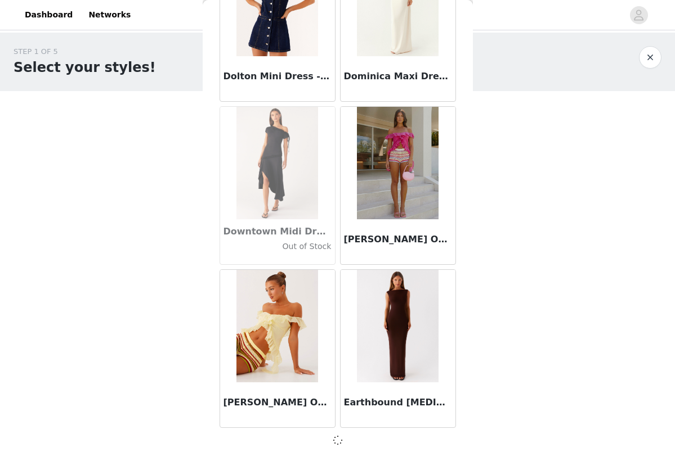
scroll to position [19206, 0]
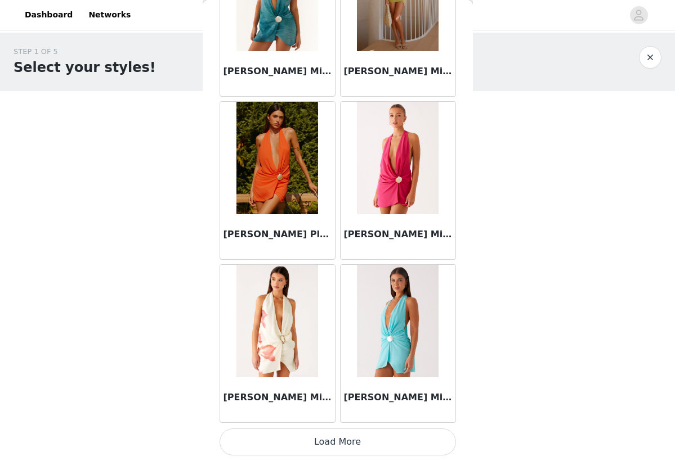
click at [375, 440] on button "Load More" at bounding box center [337, 442] width 236 height 27
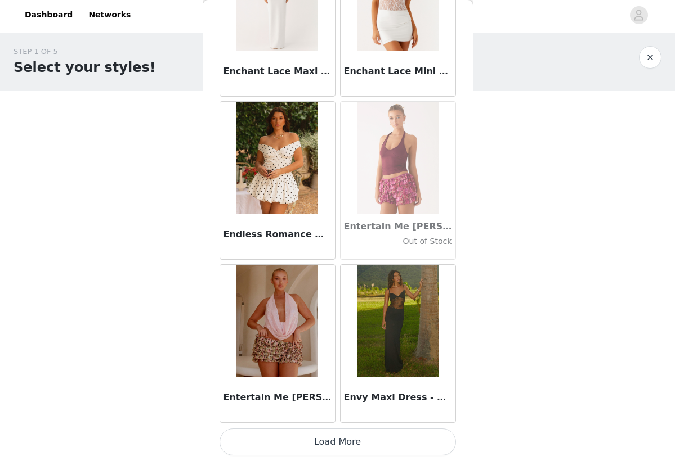
click at [365, 447] on button "Load More" at bounding box center [337, 442] width 236 height 27
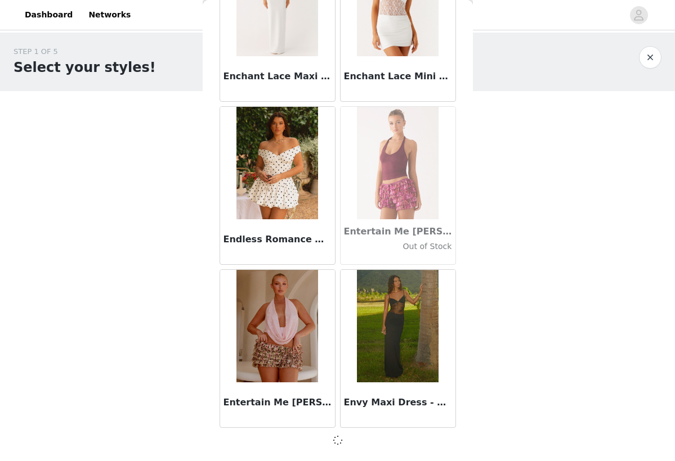
scroll to position [22469, 0]
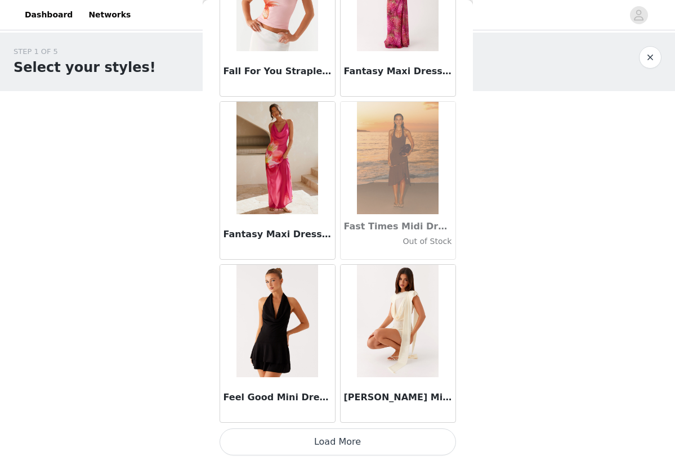
click at [356, 432] on button "Load More" at bounding box center [337, 442] width 236 height 27
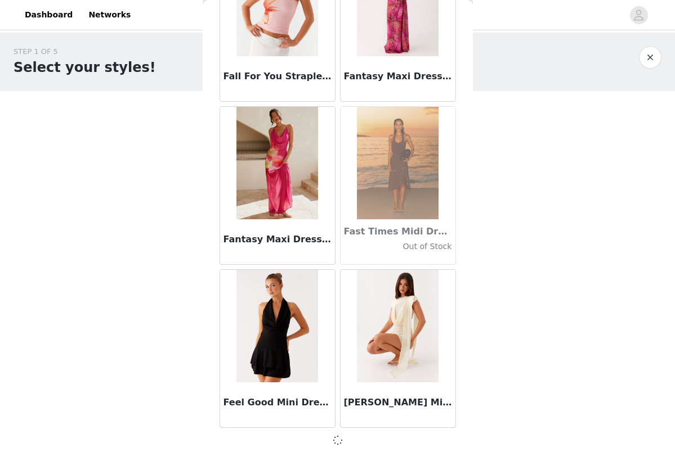
scroll to position [24101, 0]
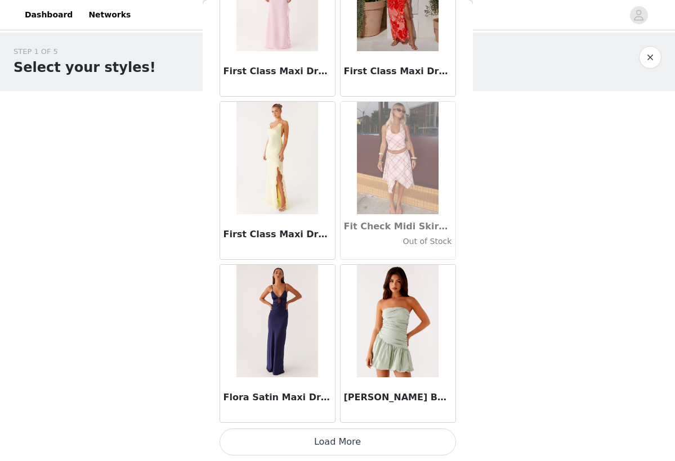
click at [334, 443] on button "Load More" at bounding box center [337, 442] width 236 height 27
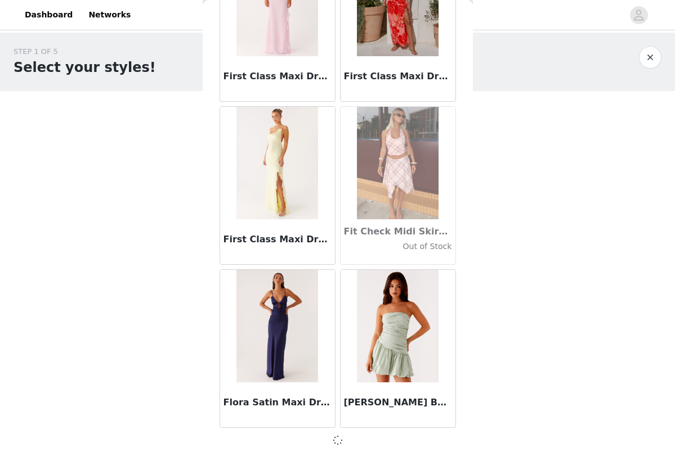
scroll to position [25733, 0]
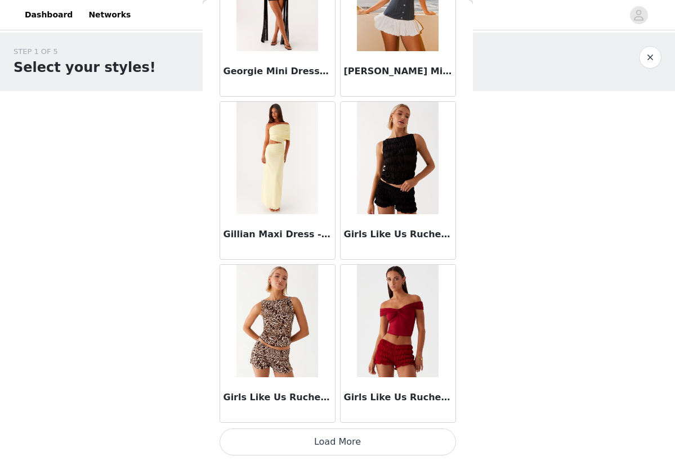
click at [313, 447] on button "Load More" at bounding box center [337, 442] width 236 height 27
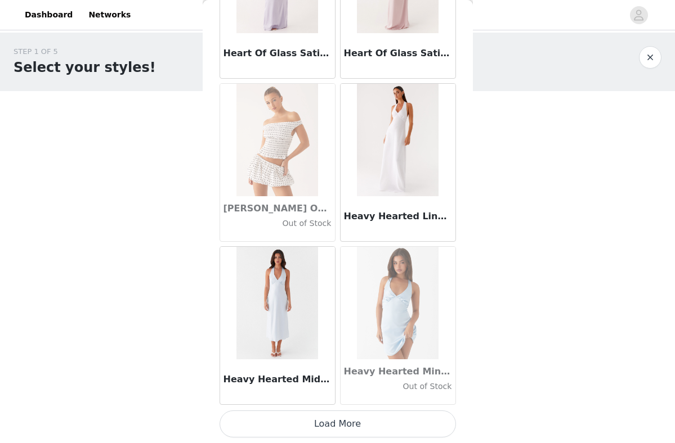
scroll to position [0, 0]
click at [308, 429] on button "Load More" at bounding box center [337, 424] width 236 height 27
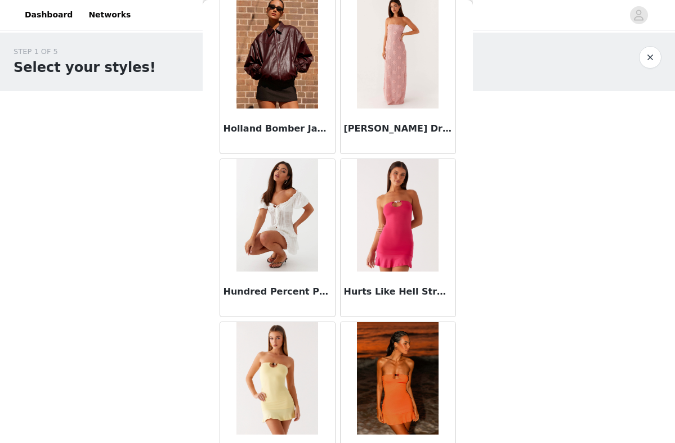
scroll to position [30138, 0]
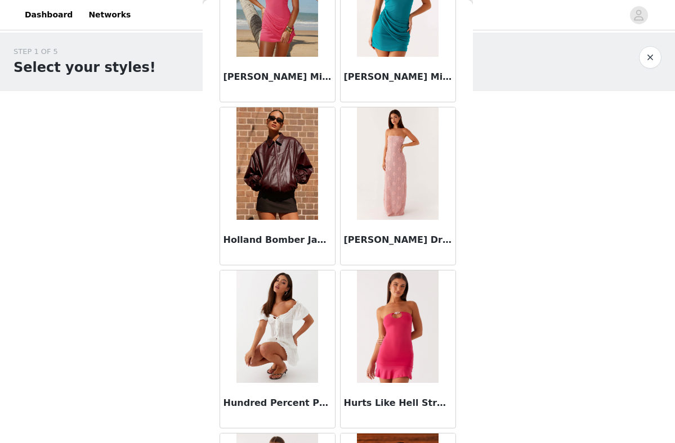
click at [277, 180] on img at bounding box center [277, 163] width 82 height 113
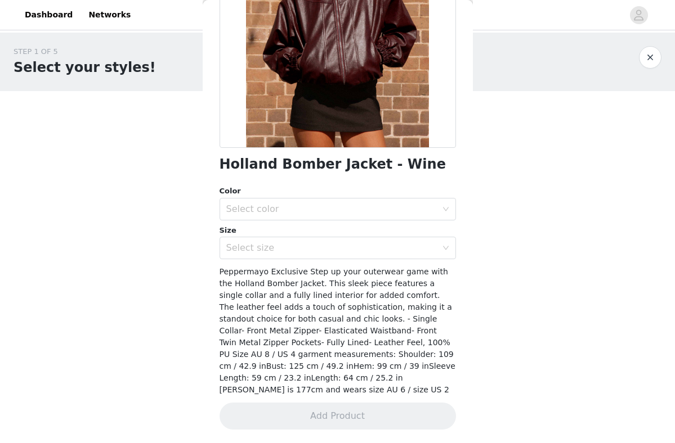
scroll to position [145, 0]
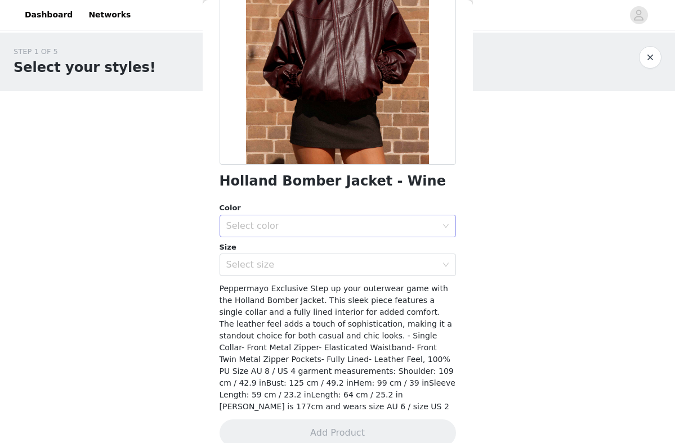
click at [294, 226] on div "Select color" at bounding box center [331, 226] width 210 height 11
click at [281, 248] on li "Wine" at bounding box center [337, 246] width 236 height 18
click at [282, 263] on div "Select size" at bounding box center [331, 264] width 210 height 11
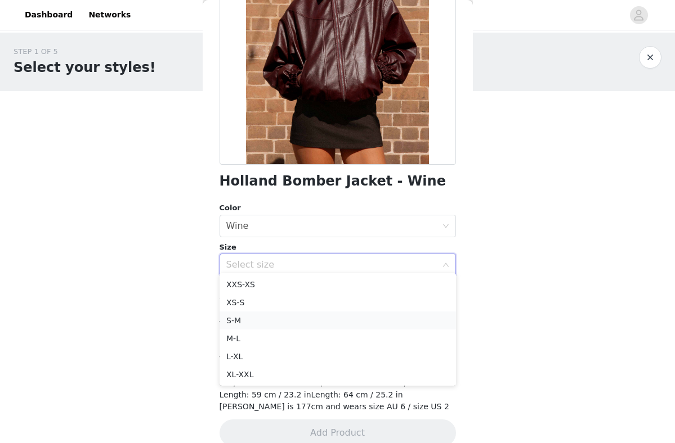
click at [244, 324] on li "S-M" at bounding box center [337, 321] width 236 height 18
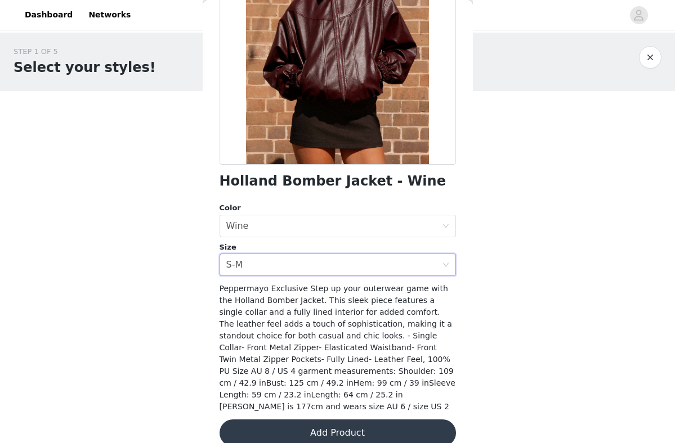
click at [303, 425] on button "Add Product" at bounding box center [337, 433] width 236 height 27
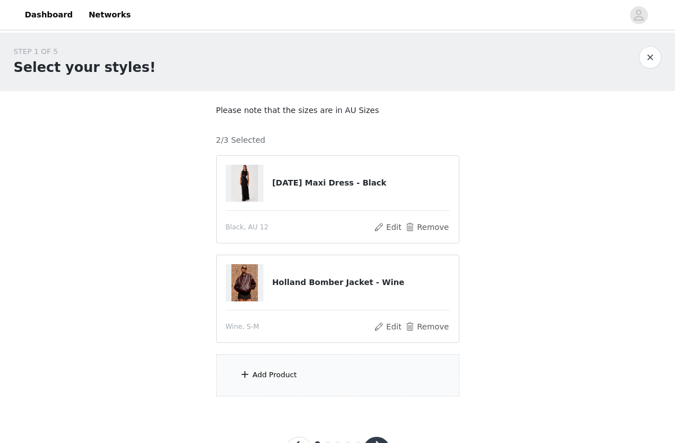
click at [284, 357] on div "Add Product" at bounding box center [337, 376] width 243 height 42
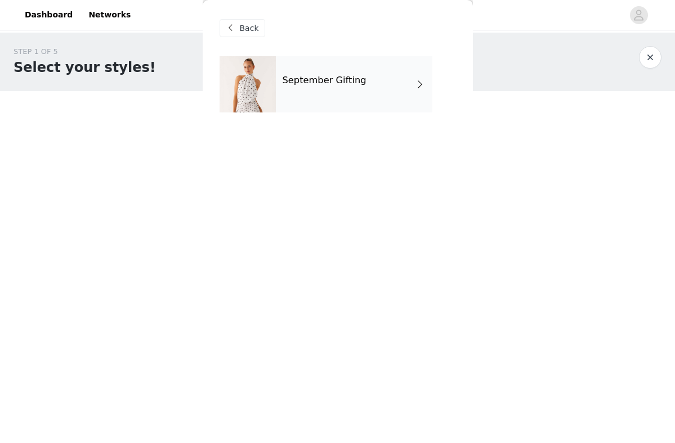
click at [339, 90] on div "September Gifting" at bounding box center [354, 84] width 156 height 56
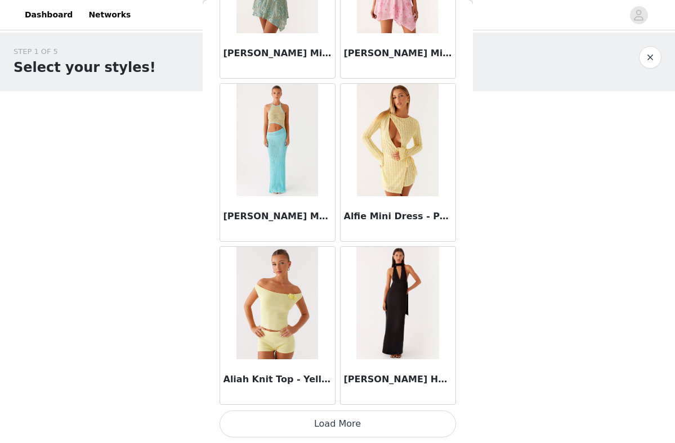
click at [346, 428] on button "Load More" at bounding box center [337, 424] width 236 height 27
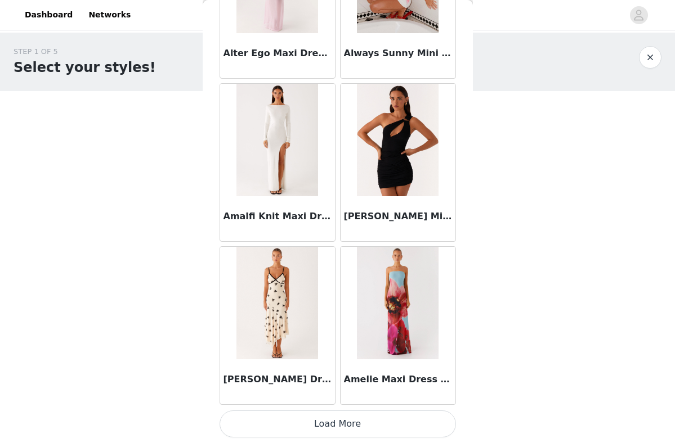
click at [352, 421] on button "Load More" at bounding box center [337, 424] width 236 height 27
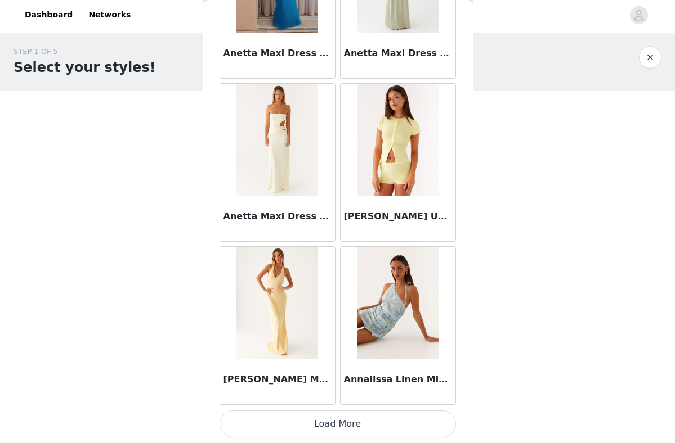
click at [362, 421] on button "Load More" at bounding box center [337, 424] width 236 height 27
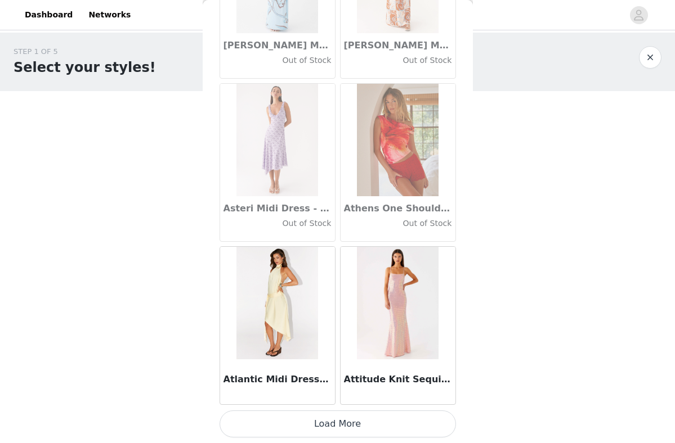
click at [362, 421] on button "Load More" at bounding box center [337, 424] width 236 height 27
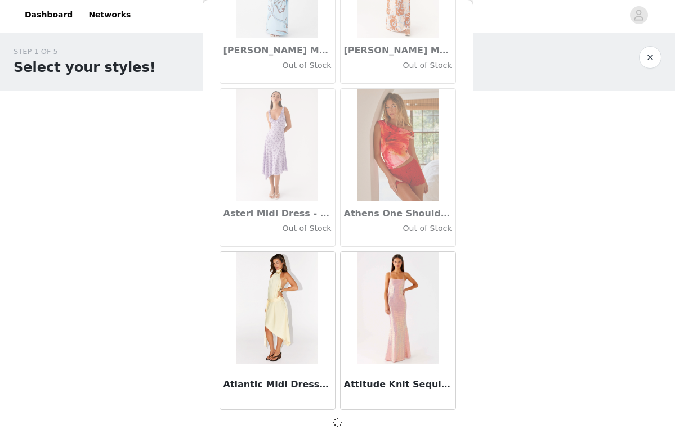
scroll to position [6169, 0]
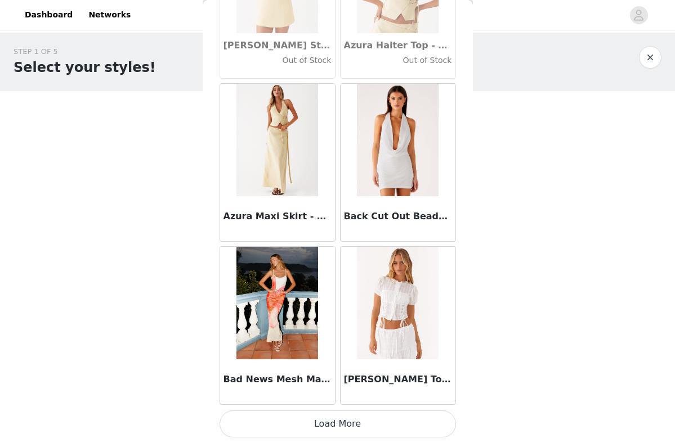
click at [360, 418] on button "Load More" at bounding box center [337, 424] width 236 height 27
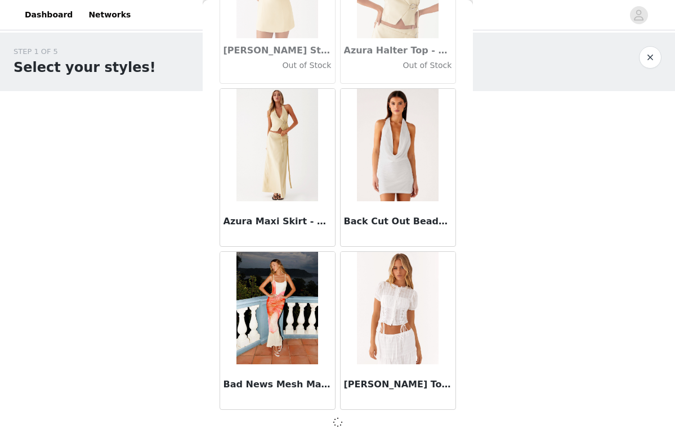
scroll to position [7801, 0]
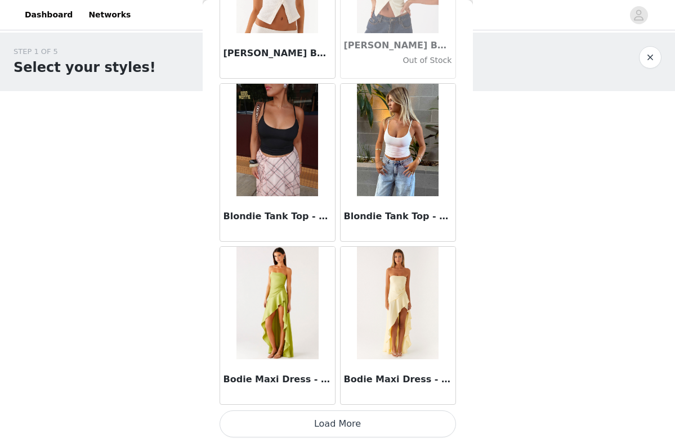
click at [358, 415] on button "Load More" at bounding box center [337, 424] width 236 height 27
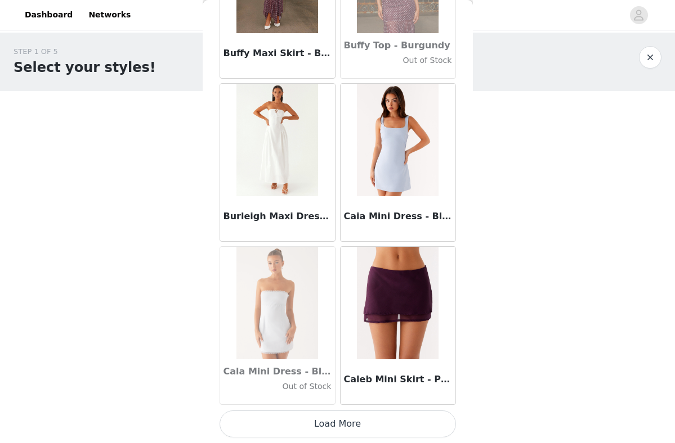
click at [358, 415] on button "Load More" at bounding box center [337, 424] width 236 height 27
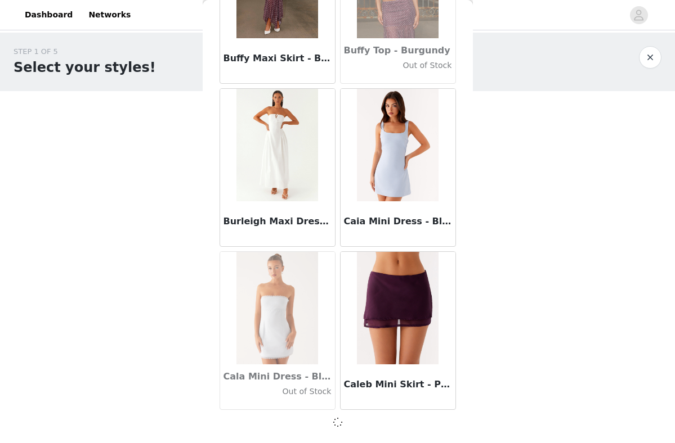
scroll to position [11064, 0]
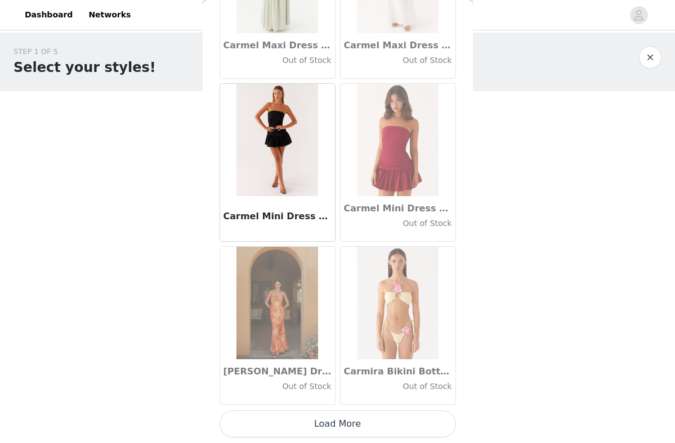
click at [358, 417] on button "Load More" at bounding box center [337, 424] width 236 height 27
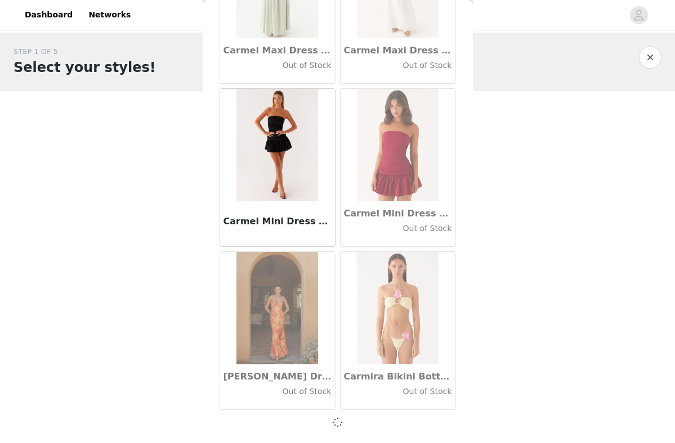
scroll to position [12696, 0]
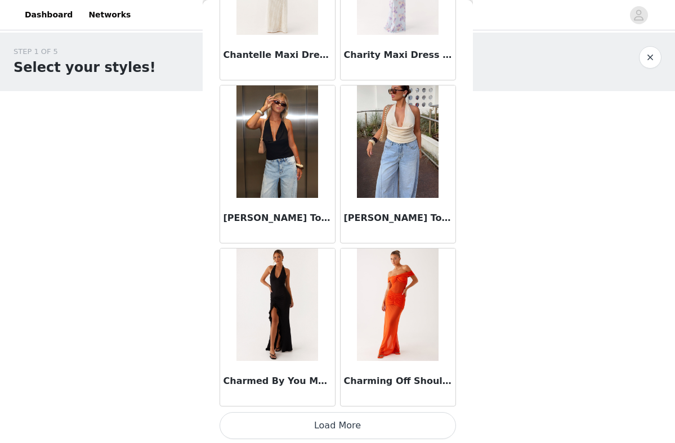
click at [357, 432] on button "Load More" at bounding box center [337, 425] width 236 height 27
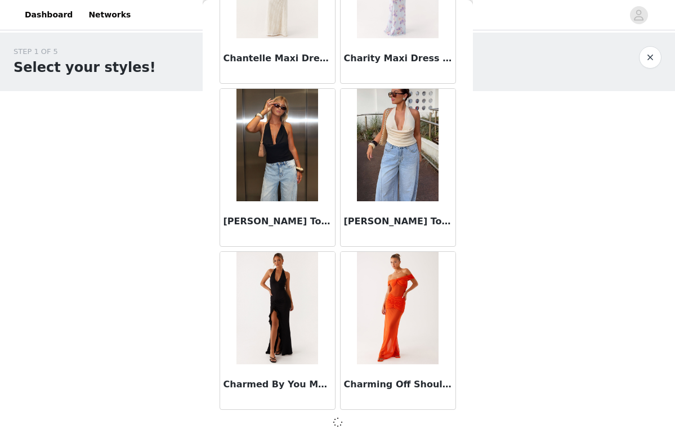
scroll to position [14328, 0]
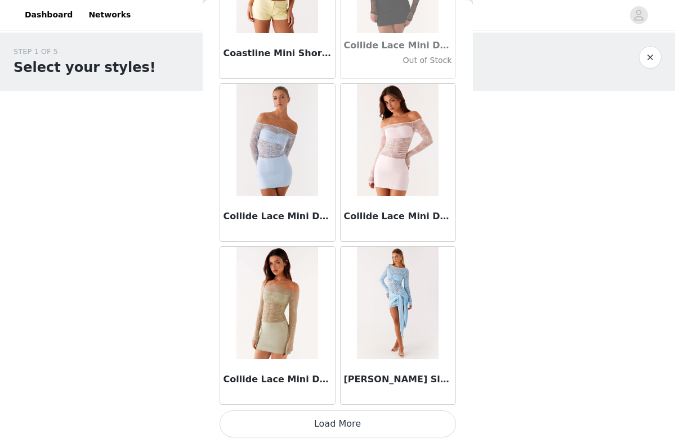
click at [352, 424] on button "Load More" at bounding box center [337, 424] width 236 height 27
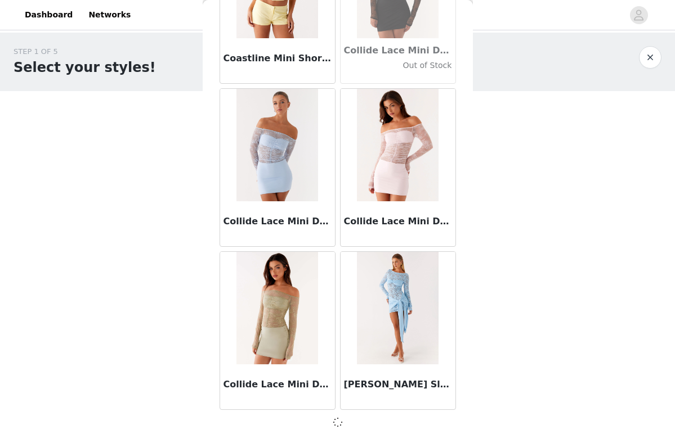
scroll to position [15960, 0]
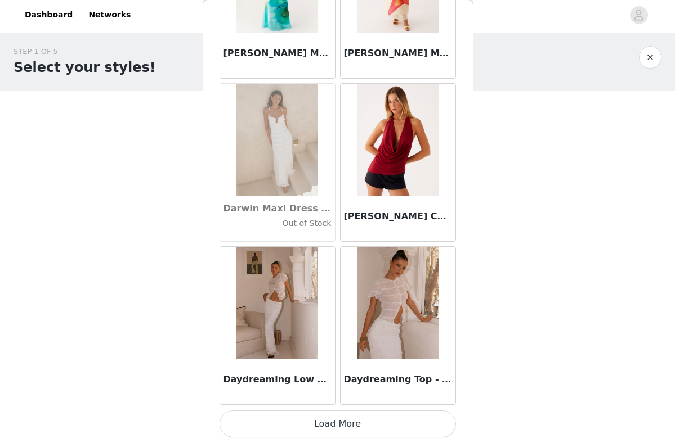
click at [352, 429] on button "Load More" at bounding box center [337, 424] width 236 height 27
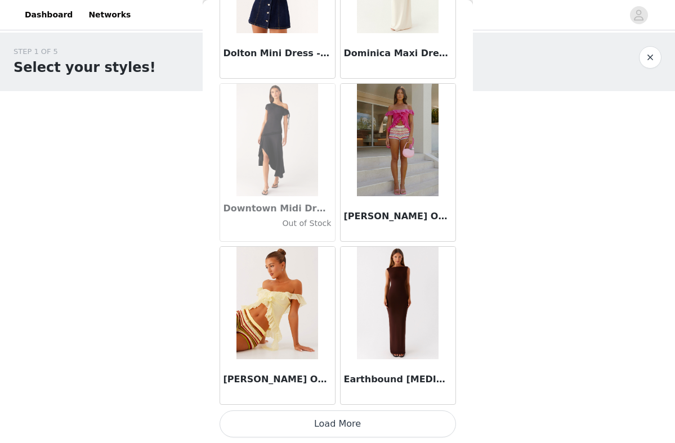
click at [352, 429] on button "Load More" at bounding box center [337, 424] width 236 height 27
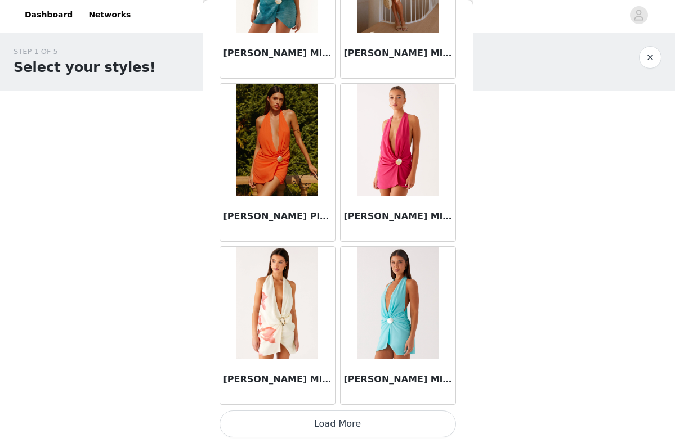
click at [352, 429] on button "Load More" at bounding box center [337, 424] width 236 height 27
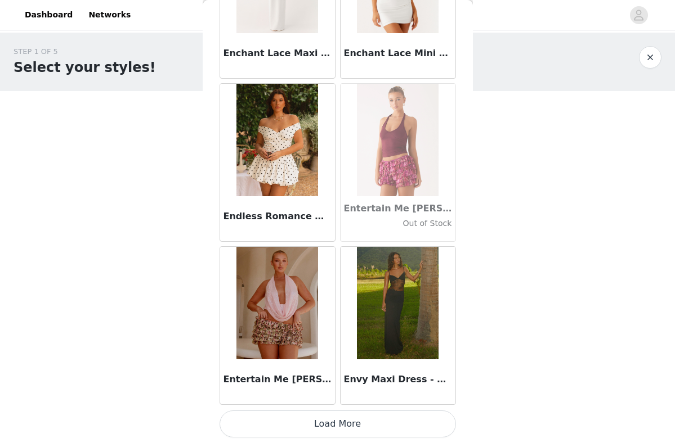
click at [352, 427] on button "Load More" at bounding box center [337, 424] width 236 height 27
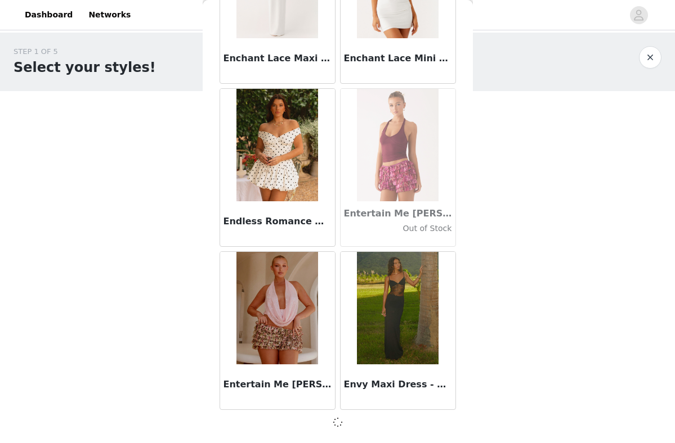
scroll to position [22487, 0]
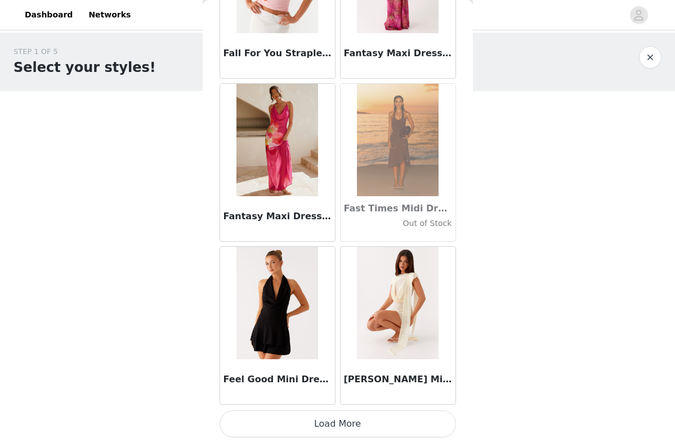
click at [352, 427] on button "Load More" at bounding box center [337, 424] width 236 height 27
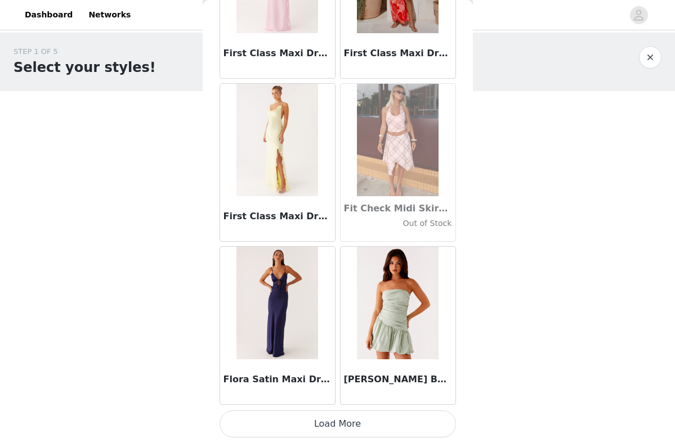
click at [359, 433] on button "Load More" at bounding box center [337, 424] width 236 height 27
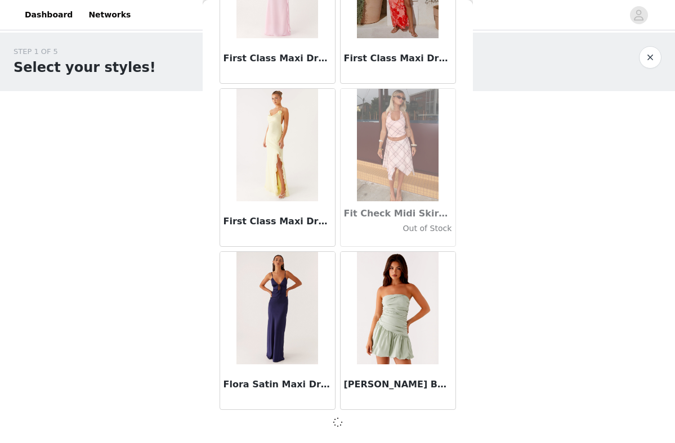
scroll to position [25751, 0]
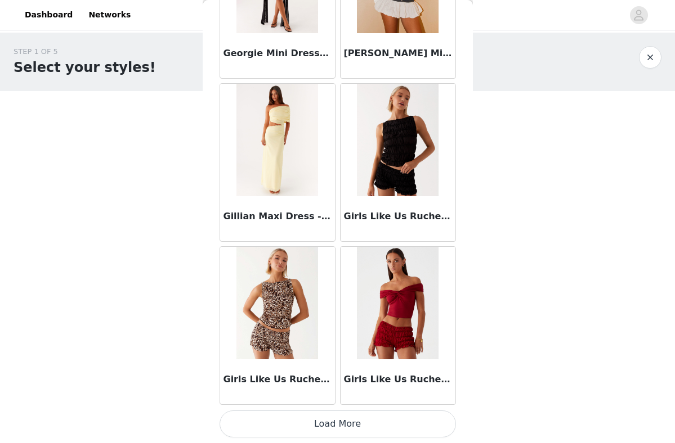
click at [351, 427] on button "Load More" at bounding box center [337, 424] width 236 height 27
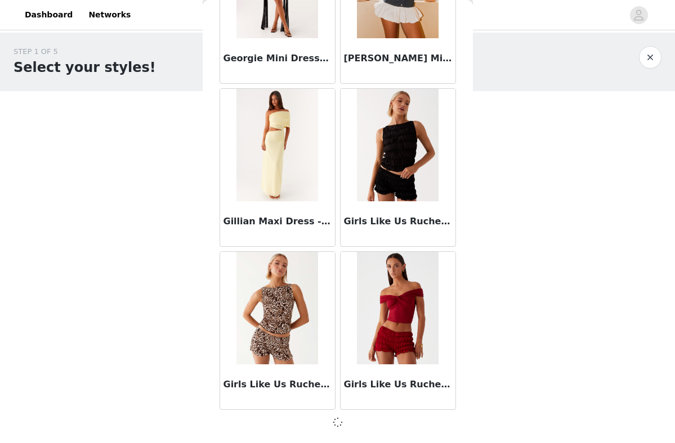
scroll to position [27383, 0]
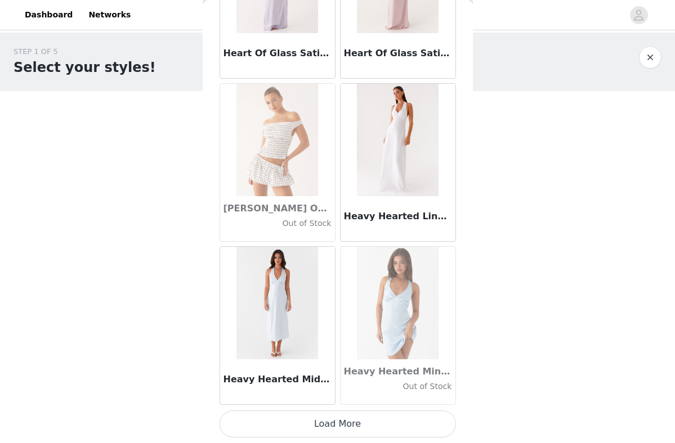
click at [350, 424] on button "Load More" at bounding box center [337, 424] width 236 height 27
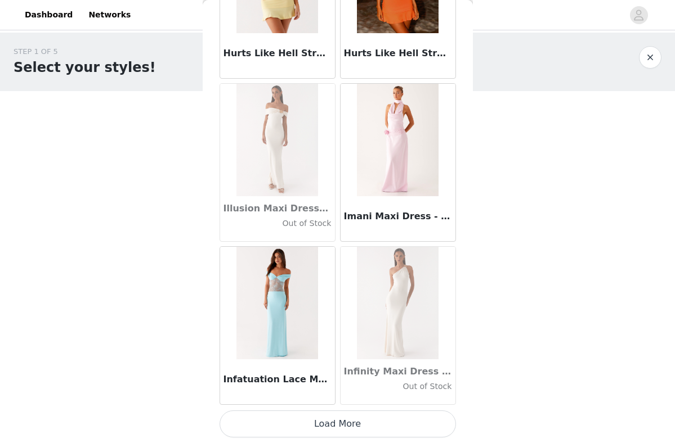
click at [353, 429] on button "Load More" at bounding box center [337, 424] width 236 height 27
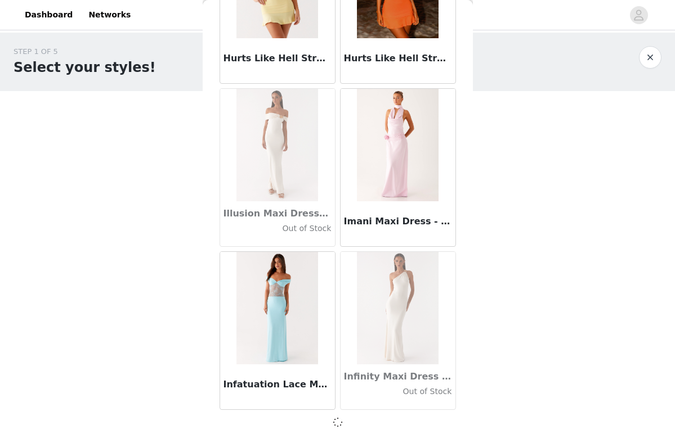
scroll to position [30646, 0]
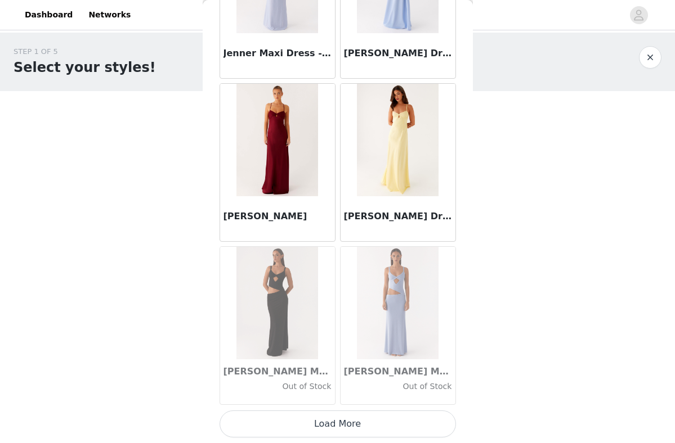
click at [351, 433] on button "Load More" at bounding box center [337, 424] width 236 height 27
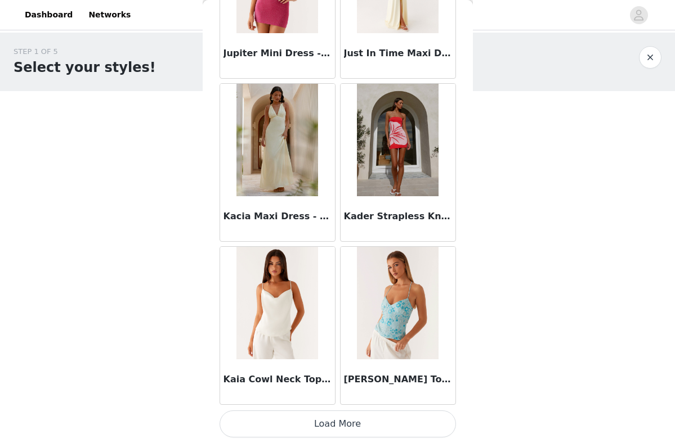
click at [346, 427] on button "Load More" at bounding box center [337, 424] width 236 height 27
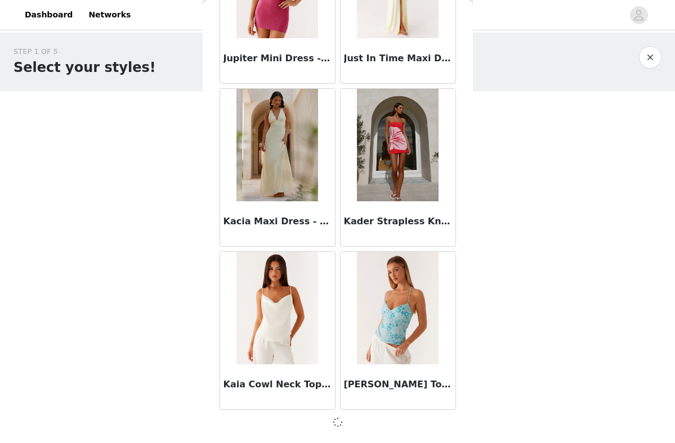
scroll to position [33910, 0]
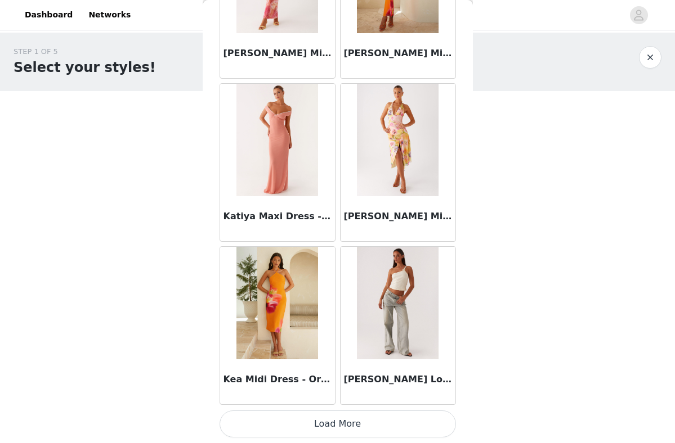
click at [346, 427] on button "Load More" at bounding box center [337, 424] width 236 height 27
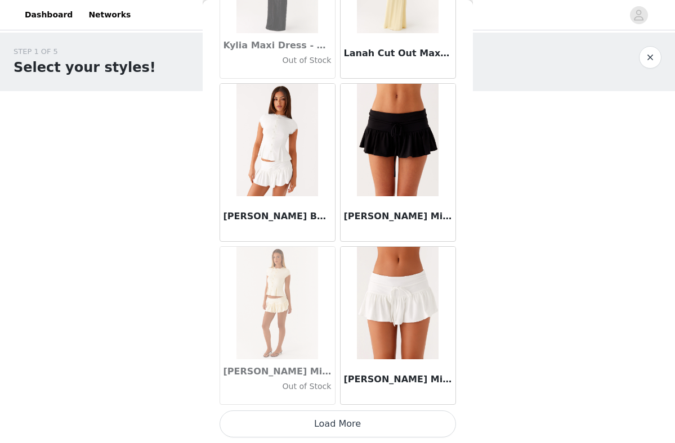
click at [347, 426] on button "Load More" at bounding box center [337, 424] width 236 height 27
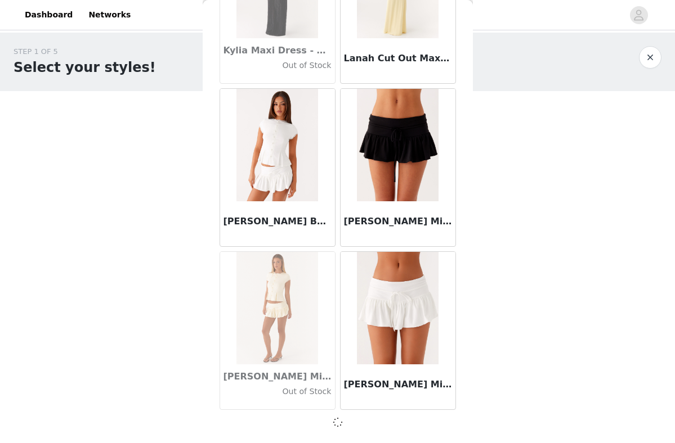
scroll to position [37174, 0]
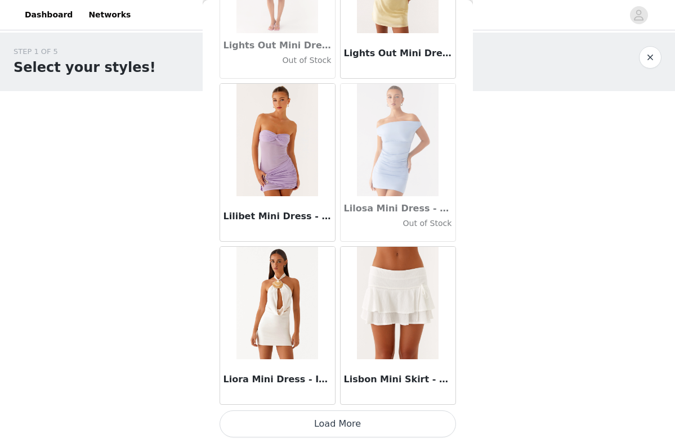
click at [343, 414] on button "Load More" at bounding box center [337, 424] width 236 height 27
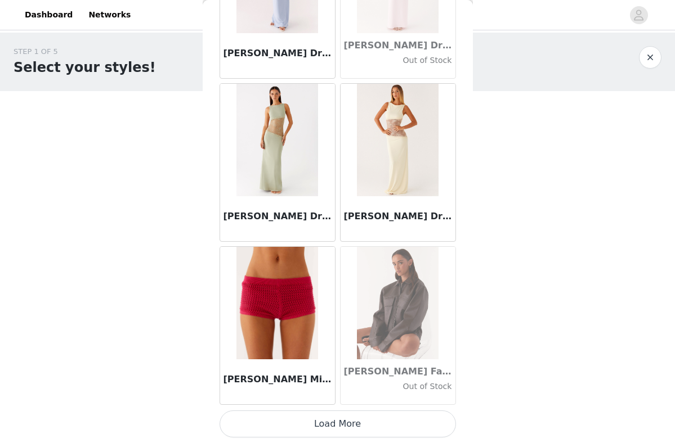
click at [348, 427] on button "Load More" at bounding box center [337, 424] width 236 height 27
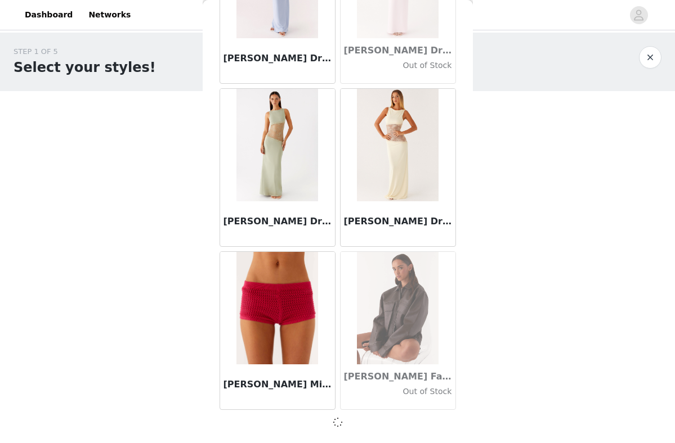
scroll to position [40437, 0]
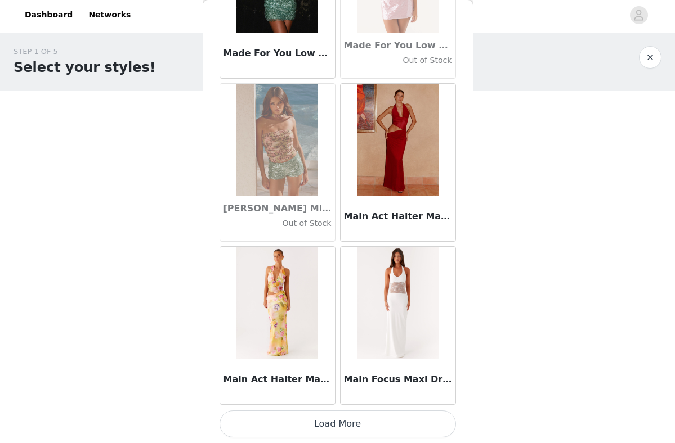
click at [369, 423] on button "Load More" at bounding box center [337, 424] width 236 height 27
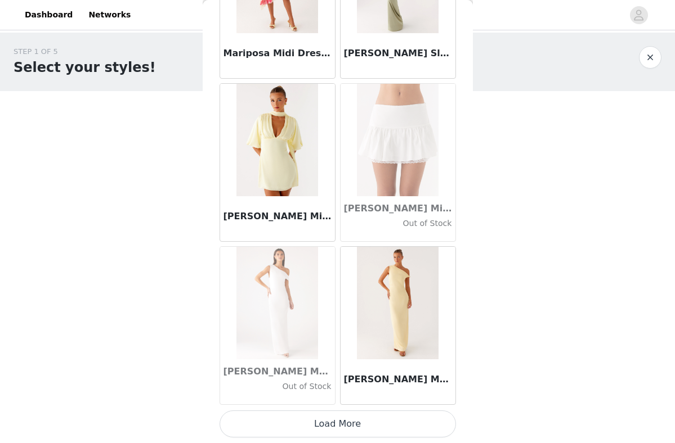
click at [362, 426] on button "Load More" at bounding box center [337, 424] width 236 height 27
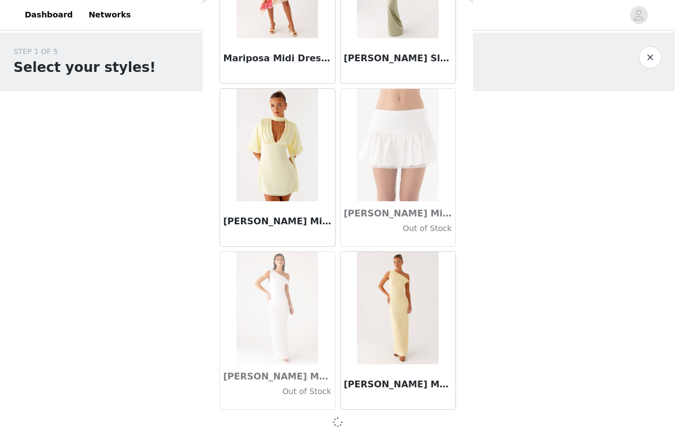
scroll to position [43701, 0]
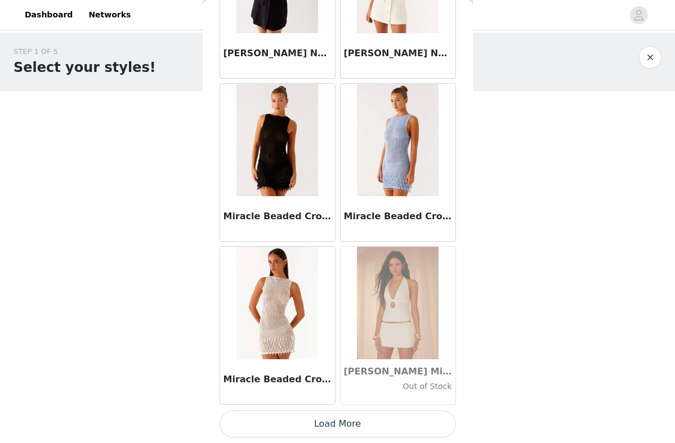
click at [350, 421] on button "Load More" at bounding box center [337, 424] width 236 height 27
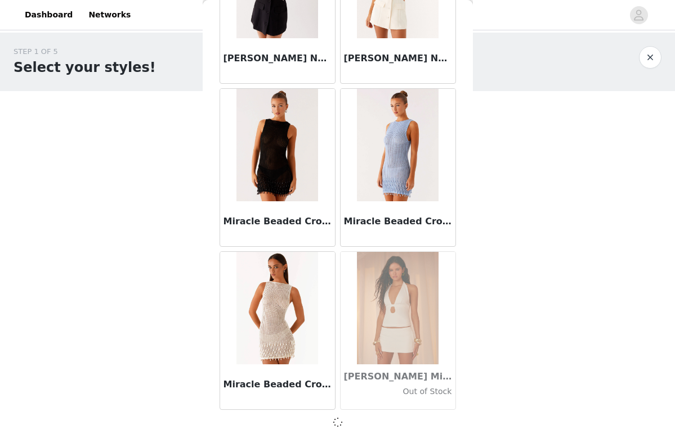
scroll to position [45333, 0]
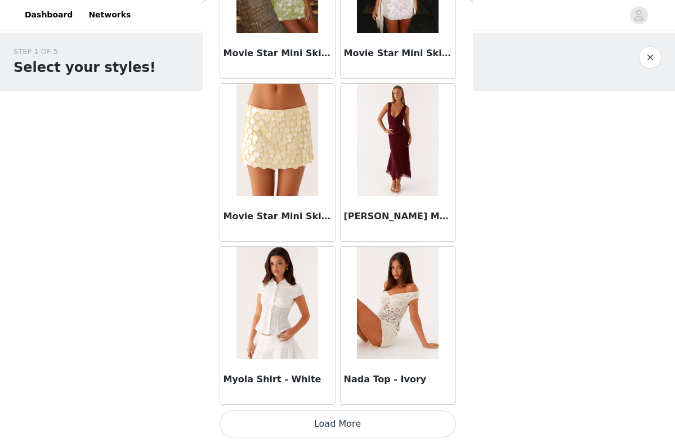
click at [388, 419] on button "Load More" at bounding box center [337, 424] width 236 height 27
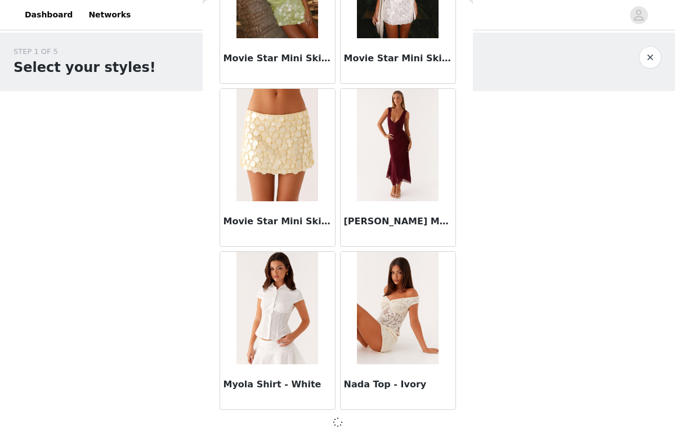
scroll to position [46965, 0]
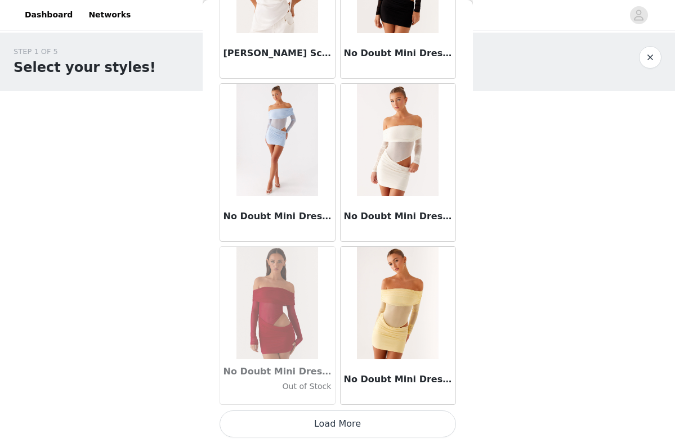
click at [376, 416] on button "Load More" at bounding box center [337, 424] width 236 height 27
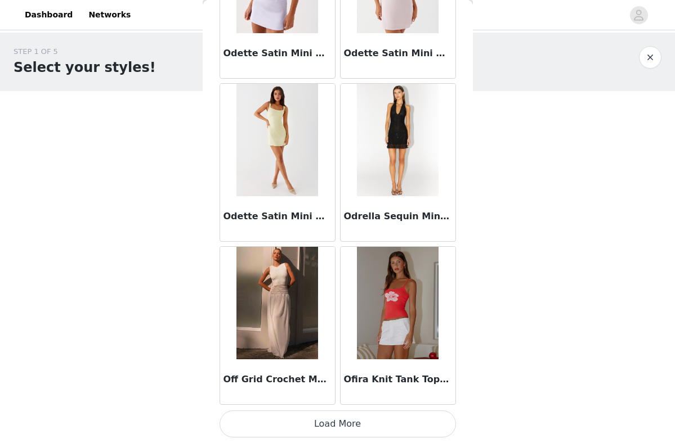
click at [379, 421] on button "Load More" at bounding box center [337, 424] width 236 height 27
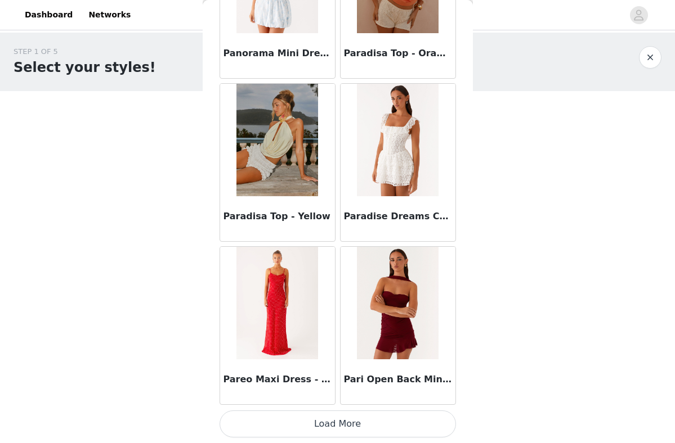
click at [336, 431] on button "Load More" at bounding box center [337, 424] width 236 height 27
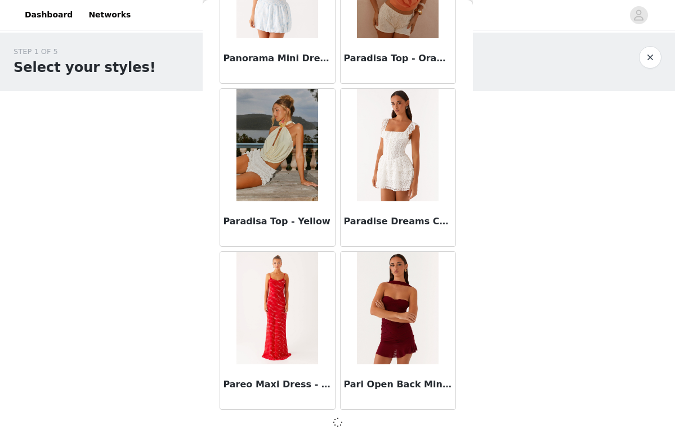
scroll to position [51860, 0]
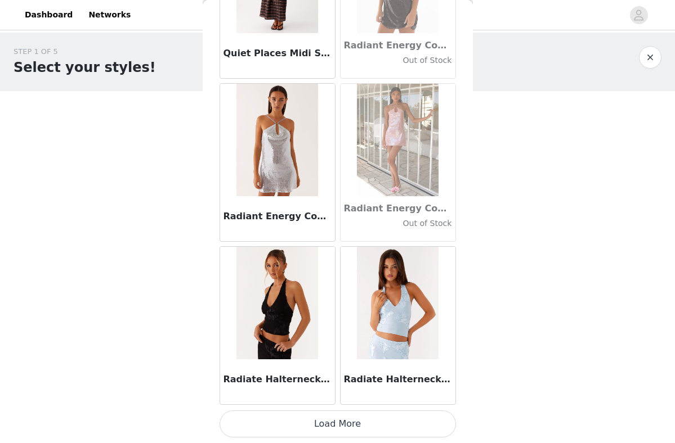
click at [306, 430] on button "Load More" at bounding box center [337, 424] width 236 height 27
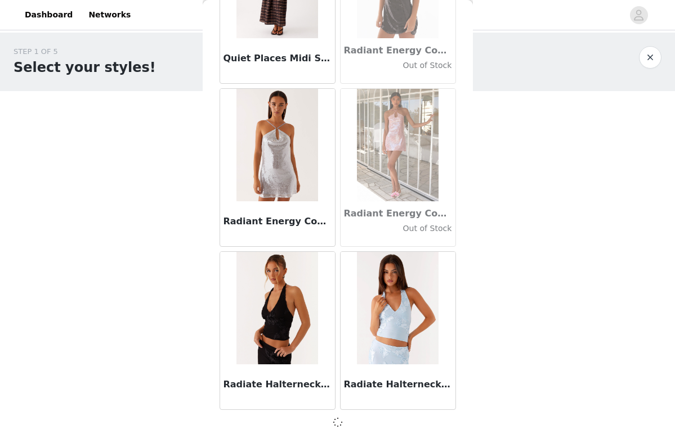
scroll to position [53492, 0]
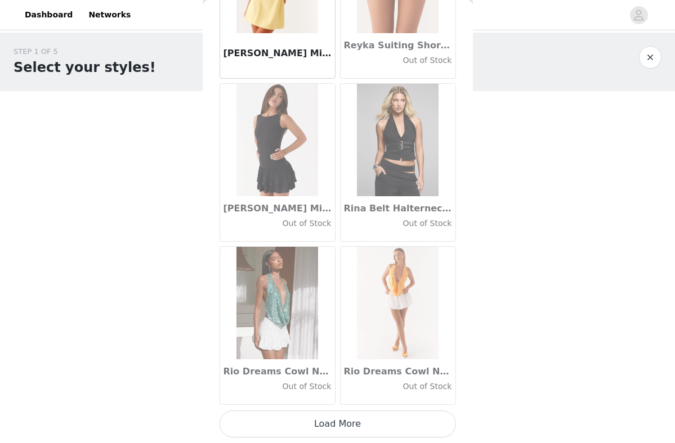
click at [335, 419] on button "Load More" at bounding box center [337, 424] width 236 height 27
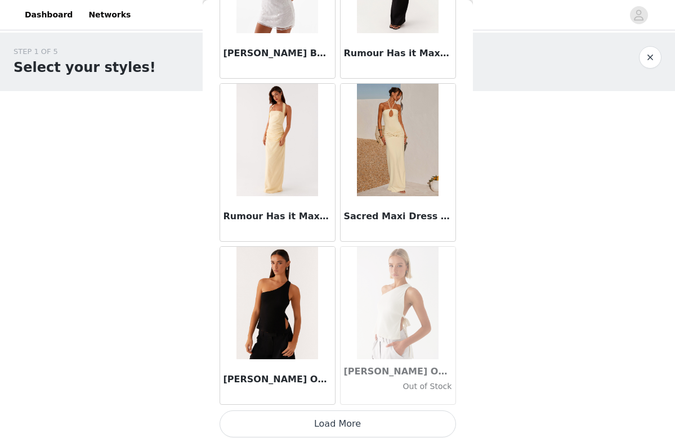
click at [336, 422] on button "Load More" at bounding box center [337, 424] width 236 height 27
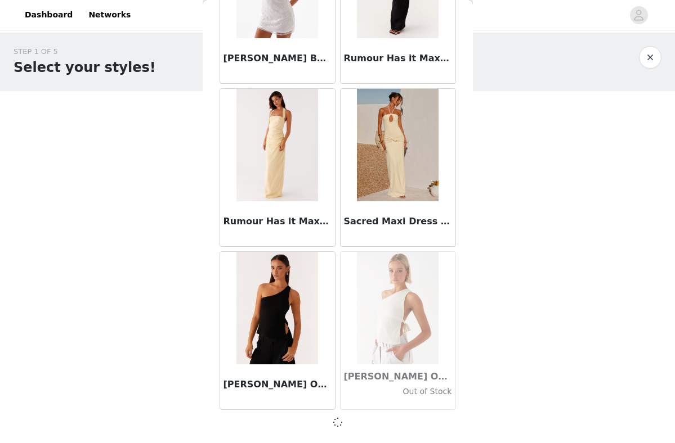
scroll to position [56756, 0]
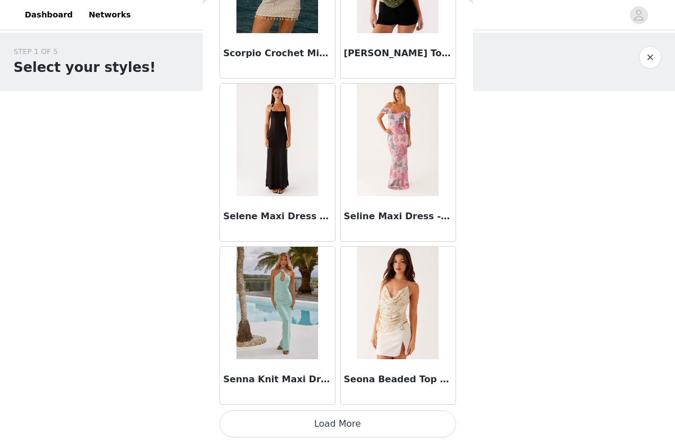
click at [336, 425] on button "Load More" at bounding box center [337, 424] width 236 height 27
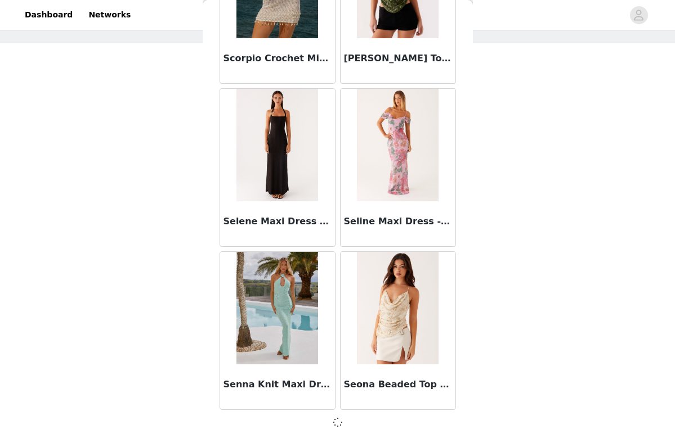
scroll to position [47, 0]
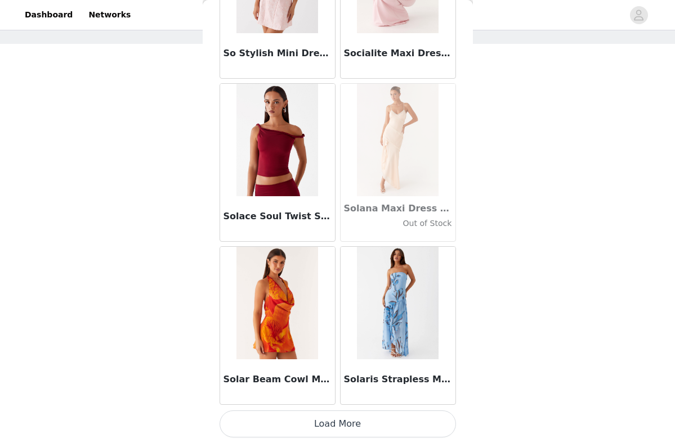
click at [352, 425] on button "Load More" at bounding box center [337, 424] width 236 height 27
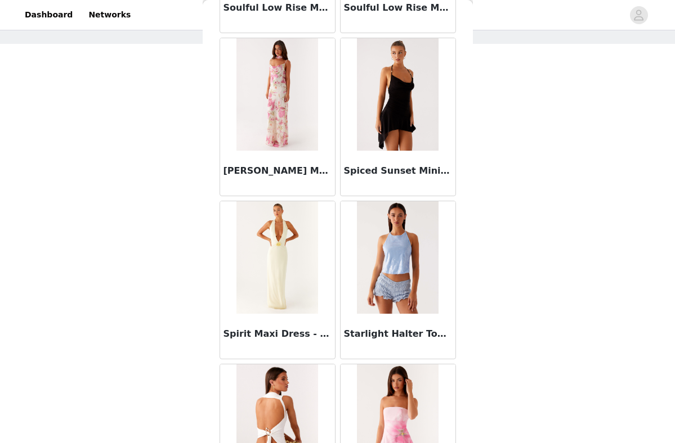
scroll to position [61379, 0]
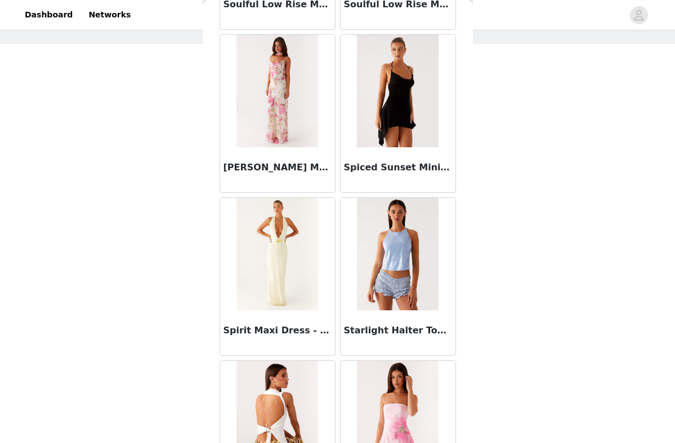
click at [382, 140] on img at bounding box center [398, 91] width 82 height 113
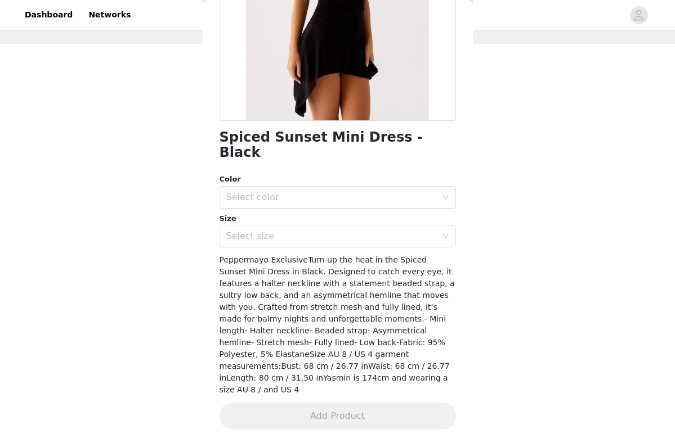
scroll to position [156, 0]
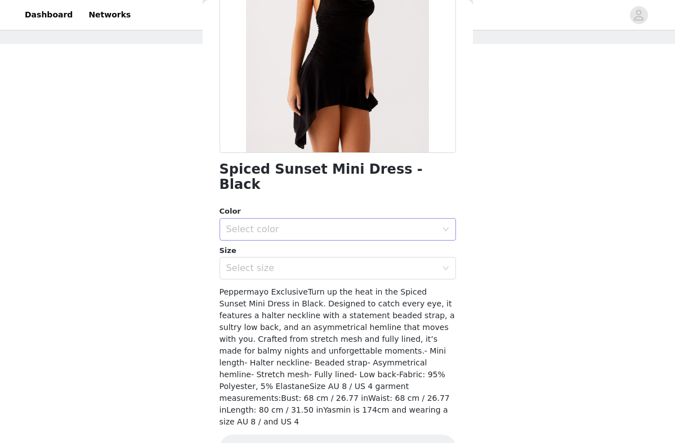
click at [337, 224] on div "Select color" at bounding box center [331, 229] width 210 height 11
click at [299, 234] on li "Black" at bounding box center [337, 234] width 236 height 18
click at [299, 258] on div "Select size" at bounding box center [334, 268] width 216 height 21
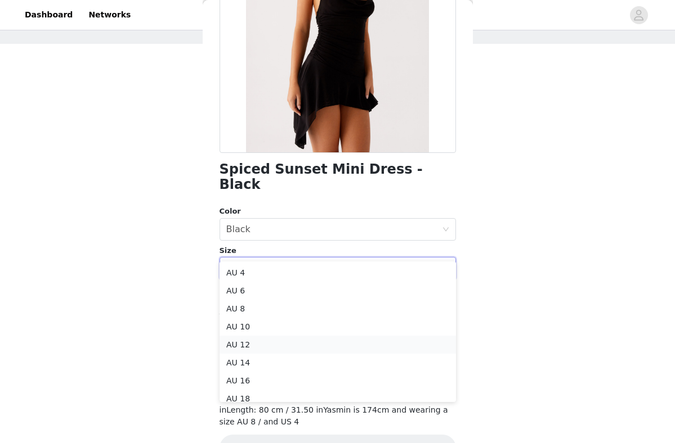
click at [263, 343] on li "AU 12" at bounding box center [337, 345] width 236 height 18
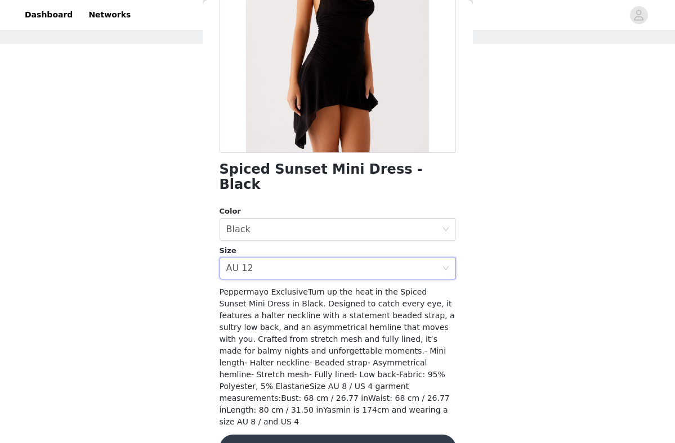
click at [320, 435] on button "Add Product" at bounding box center [337, 448] width 236 height 27
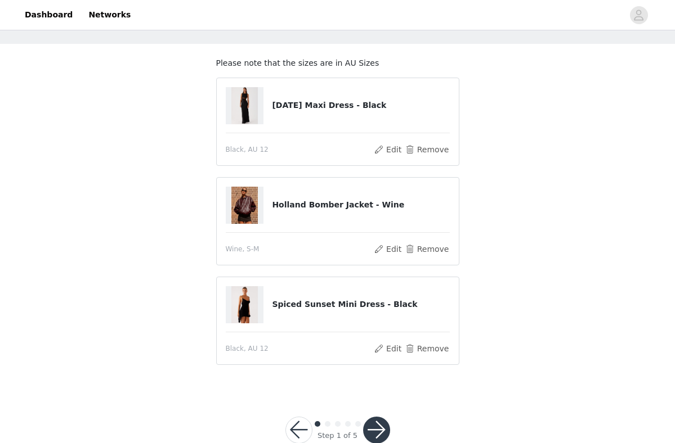
click at [383, 427] on button "button" at bounding box center [376, 430] width 27 height 27
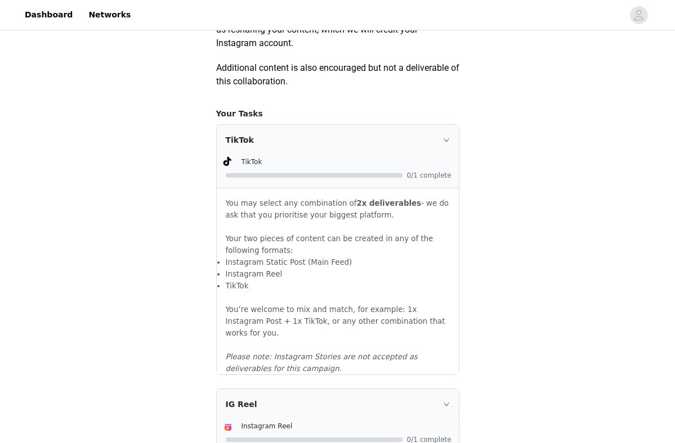
scroll to position [667, 0]
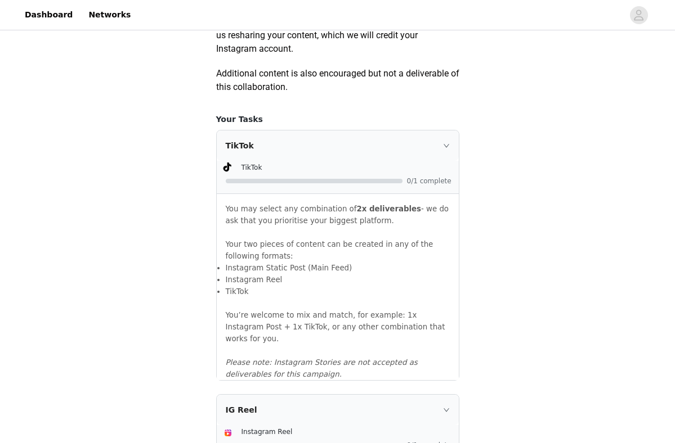
click at [447, 149] on icon "icon: right" at bounding box center [446, 145] width 7 height 7
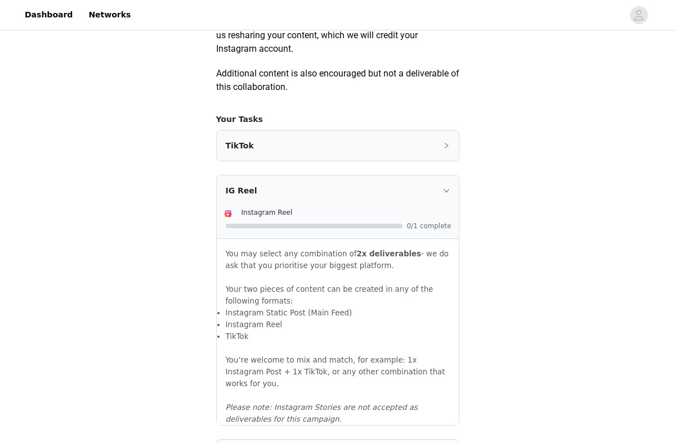
scroll to position [670, 0]
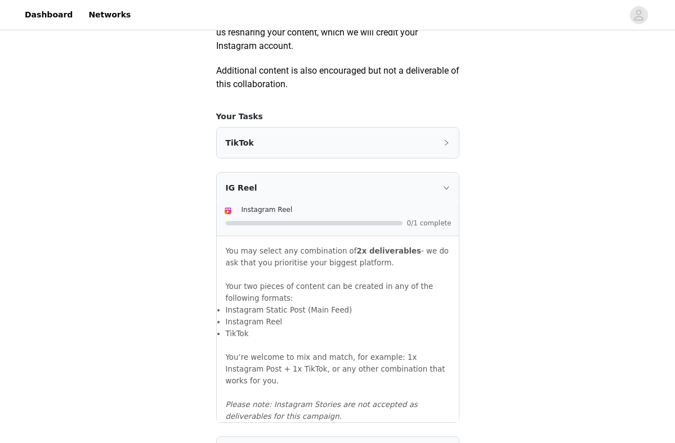
click at [447, 158] on div "TikTok" at bounding box center [338, 143] width 242 height 30
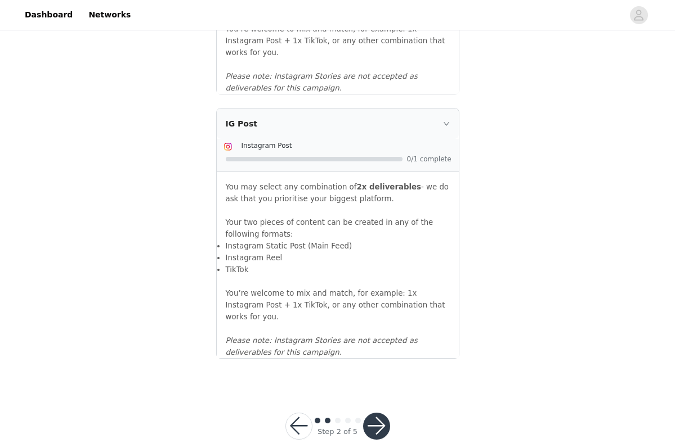
scroll to position [1218, 0]
click at [383, 414] on button "button" at bounding box center [376, 427] width 27 height 27
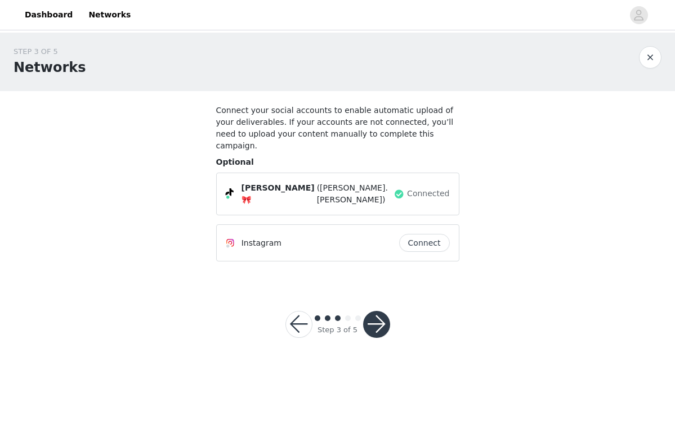
click at [377, 316] on button "button" at bounding box center [376, 324] width 27 height 27
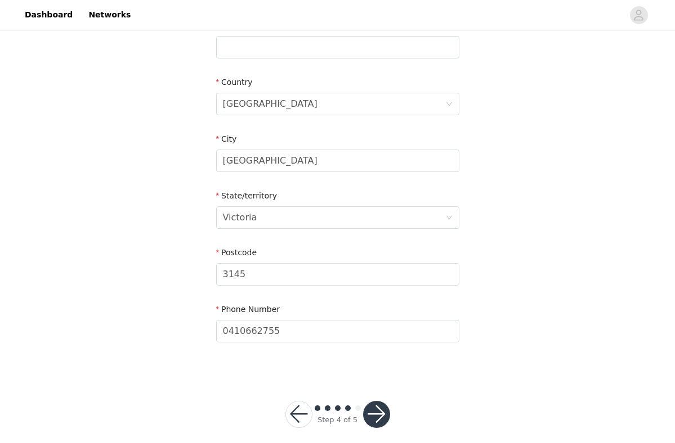
scroll to position [371, 0]
click at [369, 407] on button "button" at bounding box center [376, 415] width 27 height 27
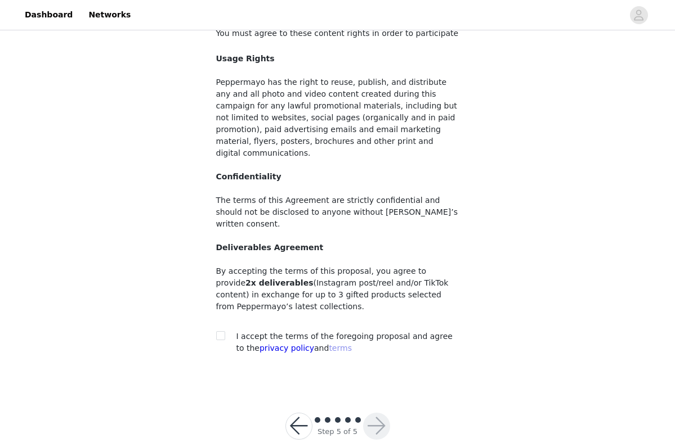
scroll to position [77, 0]
click at [221, 332] on input "checkbox" at bounding box center [220, 336] width 8 height 8
checkbox input "true"
click at [373, 414] on button "button" at bounding box center [376, 427] width 27 height 27
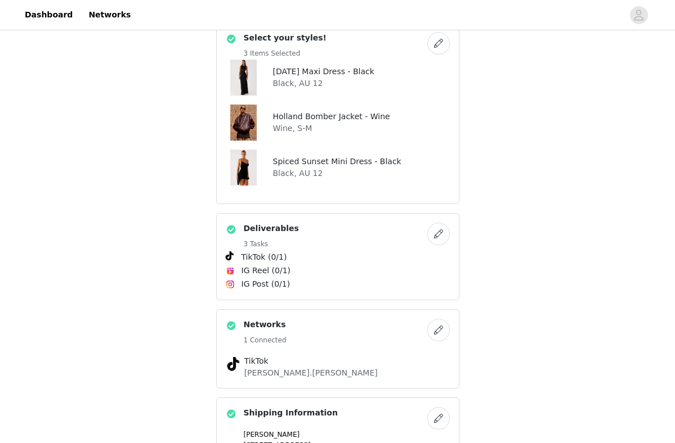
scroll to position [182, 0]
